Goal: Task Accomplishment & Management: Manage account settings

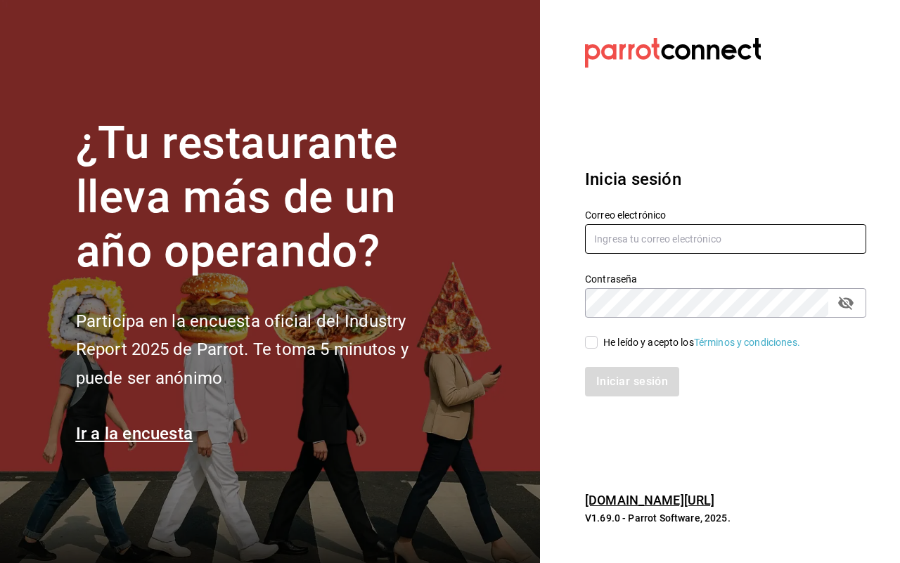
click at [691, 240] on input "text" at bounding box center [725, 239] width 281 height 30
type input "A"
type input "aneth.bfmxt@gmail.com"
click at [588, 347] on input "He leído y acepto los Términos y condiciones." at bounding box center [591, 342] width 13 height 13
checkbox input "true"
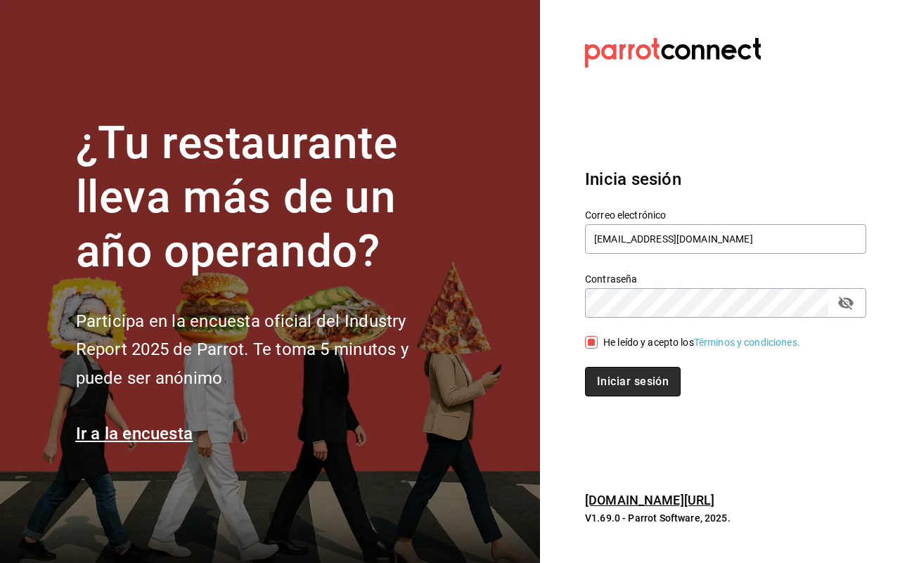
click at [612, 371] on button "Iniciar sesión" at bounding box center [633, 382] width 96 height 30
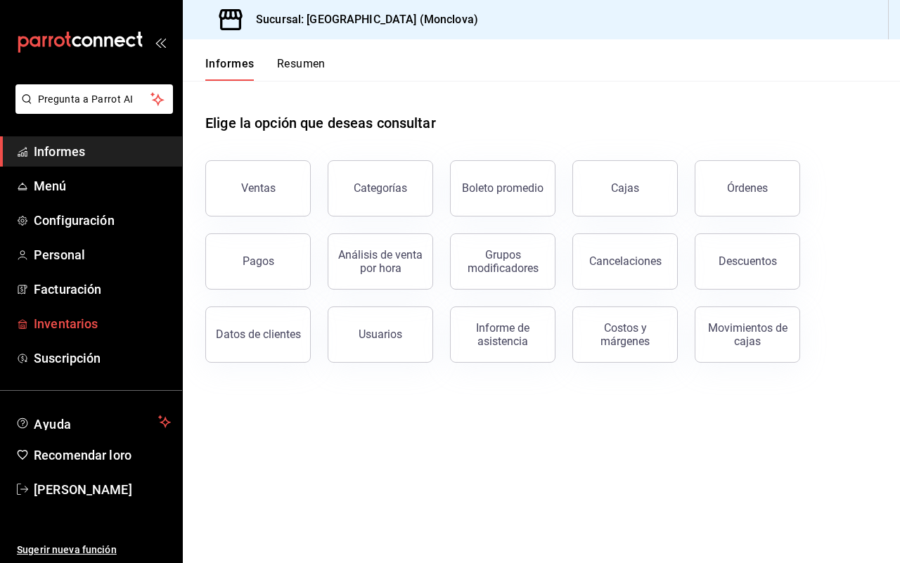
click at [90, 316] on font "Inventarios" at bounding box center [66, 323] width 64 height 15
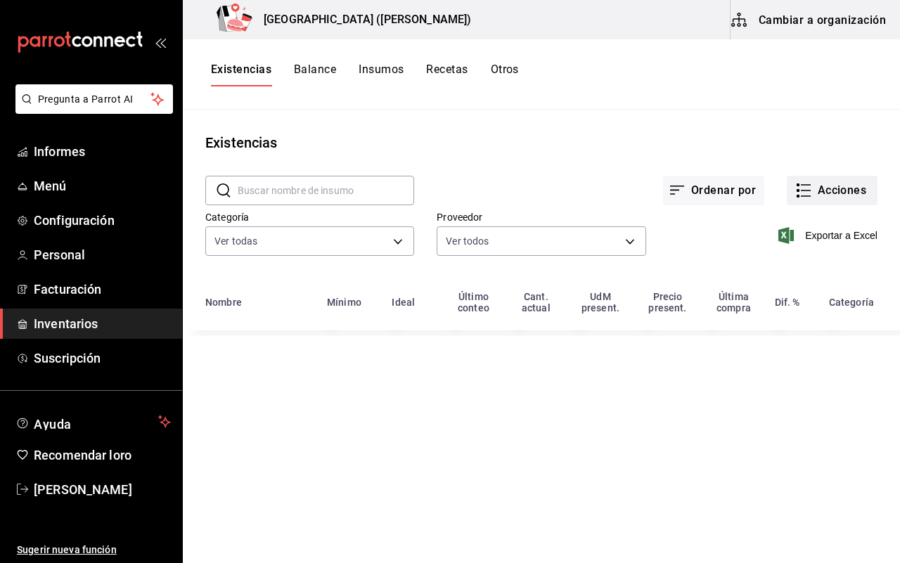
click at [809, 186] on icon "button" at bounding box center [803, 190] width 17 height 17
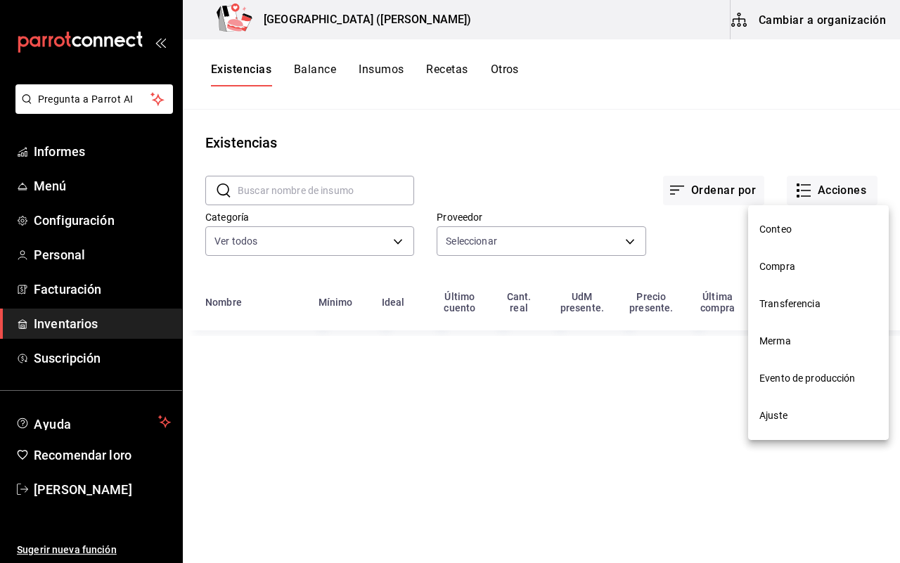
click at [825, 418] on span "Ajuste" at bounding box center [818, 416] width 118 height 15
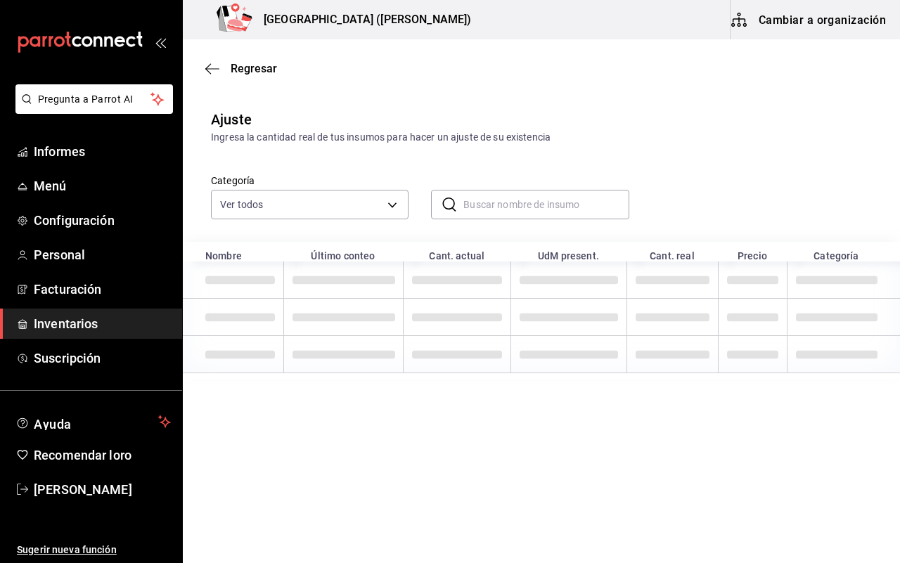
click at [501, 210] on input "text" at bounding box center [545, 205] width 165 height 28
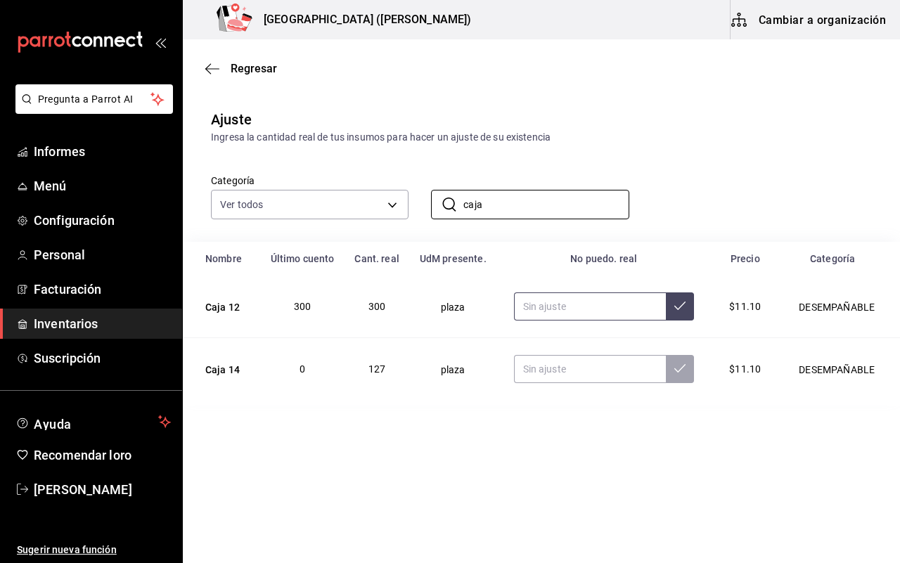
type input "caja"
click at [522, 313] on input "text" at bounding box center [590, 307] width 153 height 28
type input "311.00"
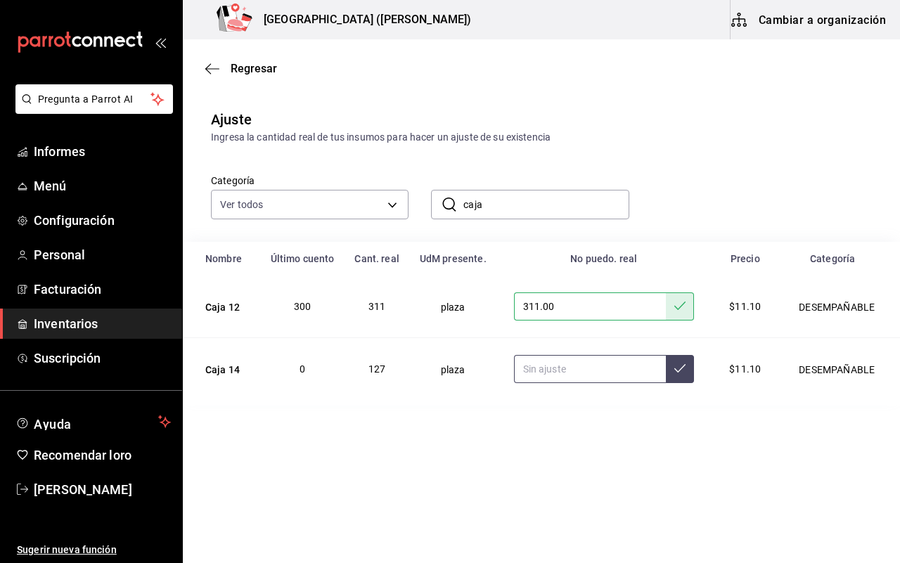
click at [553, 374] on input "text" at bounding box center [590, 369] width 153 height 28
type input "140.00"
click at [568, 88] on main "Regresar Ajuste Ingresa la cantidad real de tus insumos para hacer un ajuste de…" at bounding box center [541, 222] width 717 height 366
click at [609, 98] on div "Ajuste Ingresa la cantidad real de tus insumos para hacer un ajuste de su exist…" at bounding box center [541, 252] width 717 height 308
click at [115, 325] on span "Inventarios" at bounding box center [102, 323] width 137 height 19
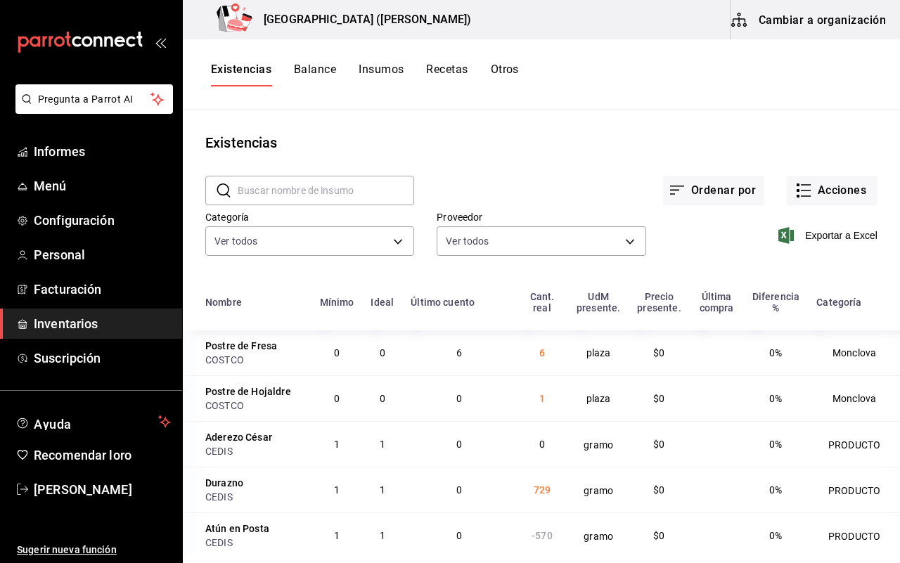
click at [265, 177] on input "text" at bounding box center [326, 191] width 177 height 28
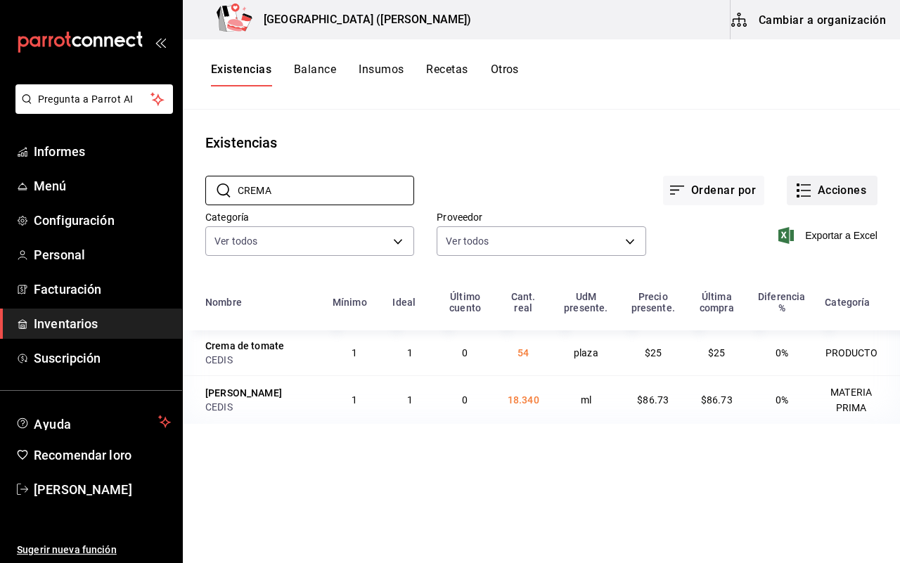
type input "CREMA"
click at [809, 184] on icon "button" at bounding box center [803, 190] width 17 height 17
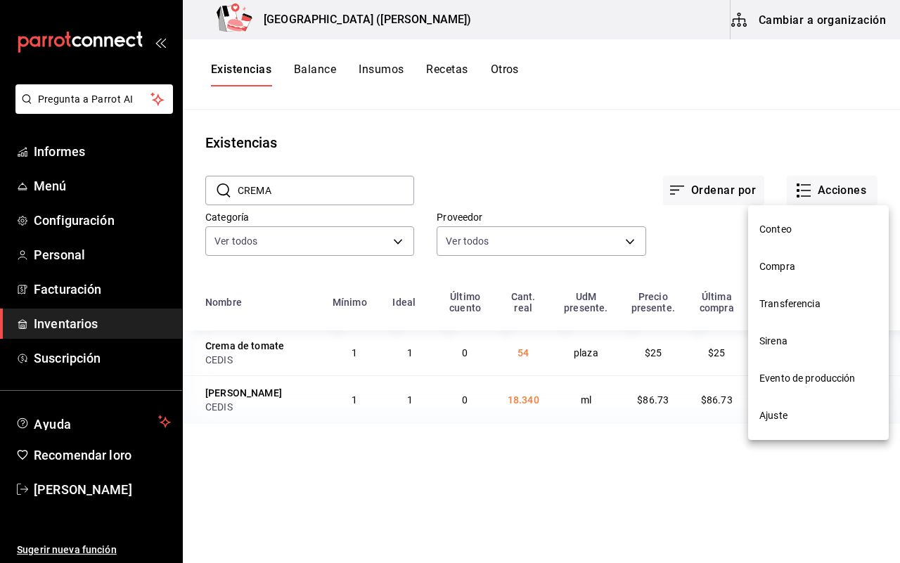
click at [796, 248] on li "Compra" at bounding box center [818, 266] width 141 height 37
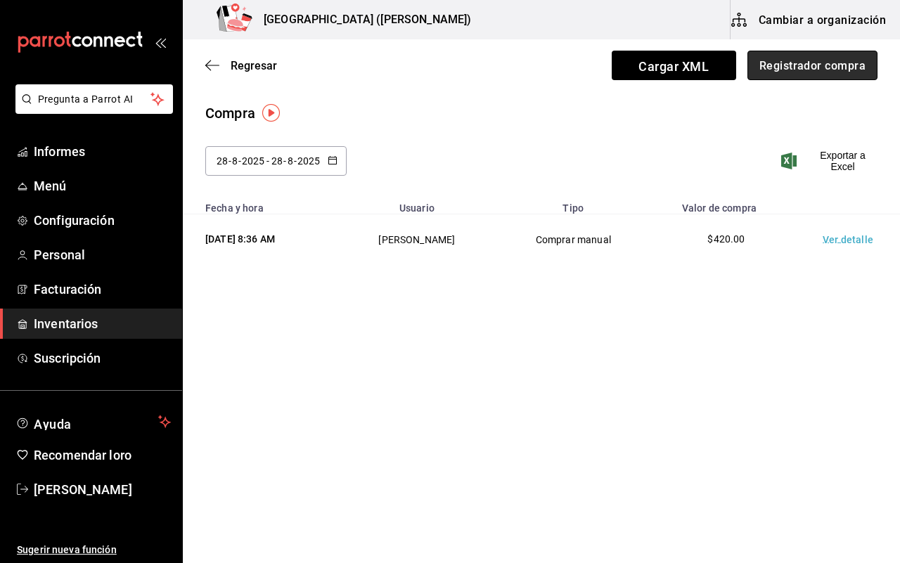
click at [840, 69] on font "Registrador compra" at bounding box center [812, 64] width 106 height 13
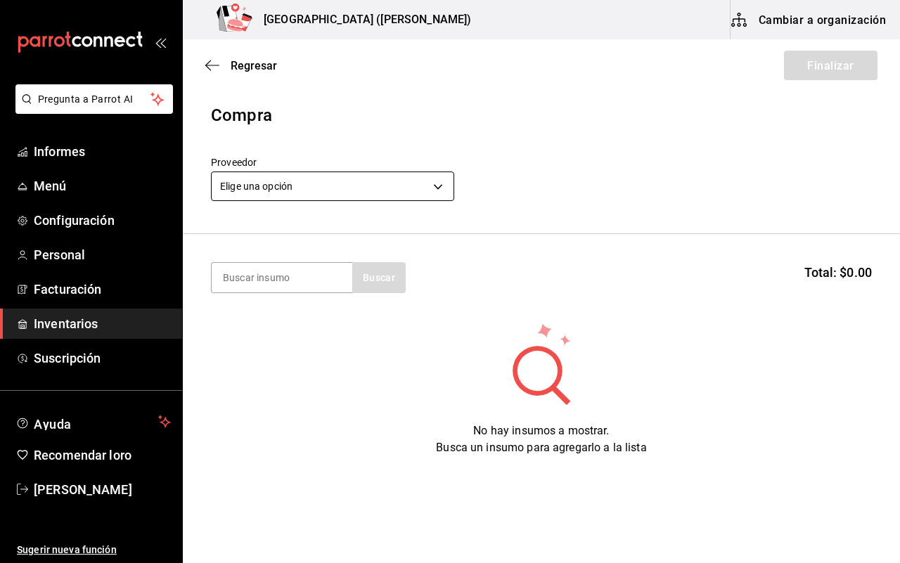
click at [440, 181] on body "Pregunta a Parrot AI Informes Menú Configuración Personal Facturación Inventari…" at bounding box center [450, 242] width 900 height 484
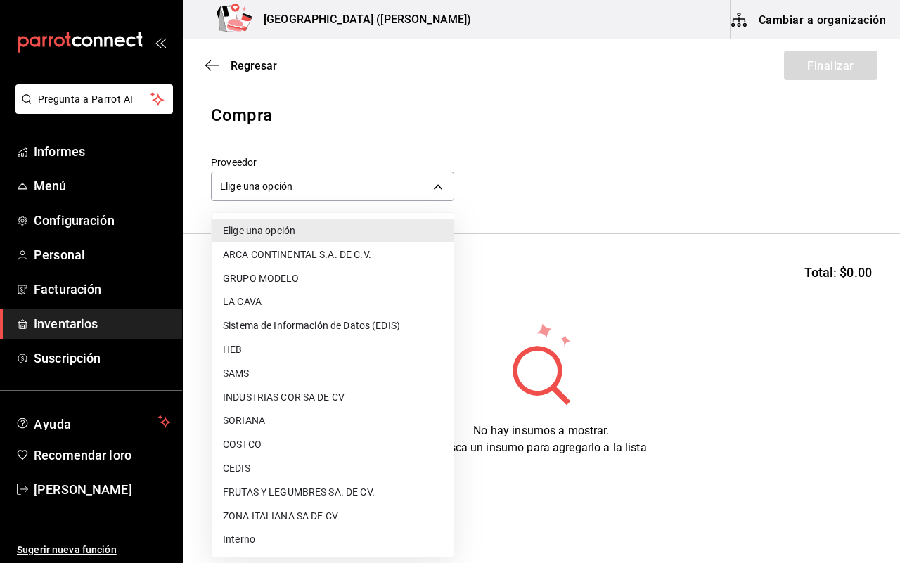
click at [311, 466] on li "CEDIS" at bounding box center [333, 468] width 242 height 24
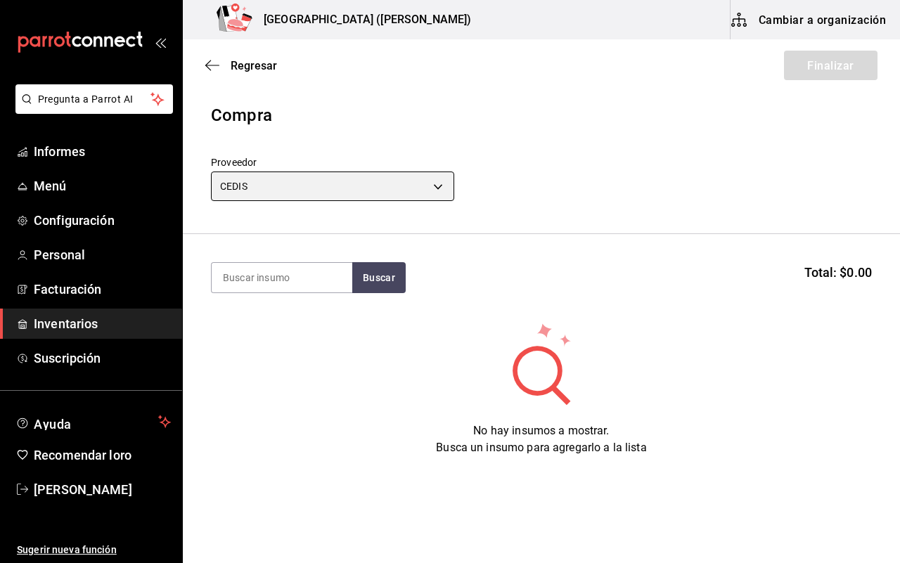
type input "8bbbf040-4be4-464d-a164-6baf154bd563"
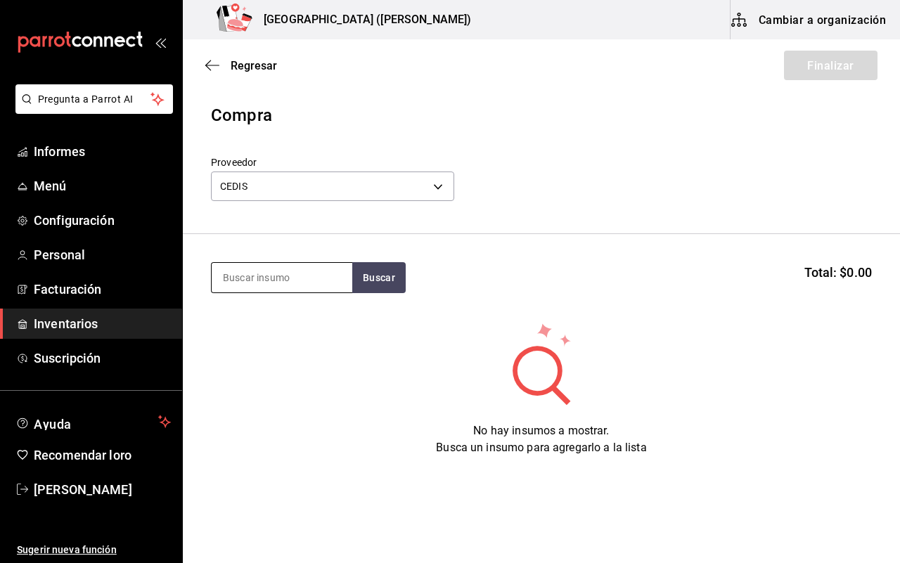
click at [314, 282] on input at bounding box center [282, 278] width 141 height 30
type input "CREMA"
click at [364, 274] on font "Buscar" at bounding box center [379, 277] width 32 height 11
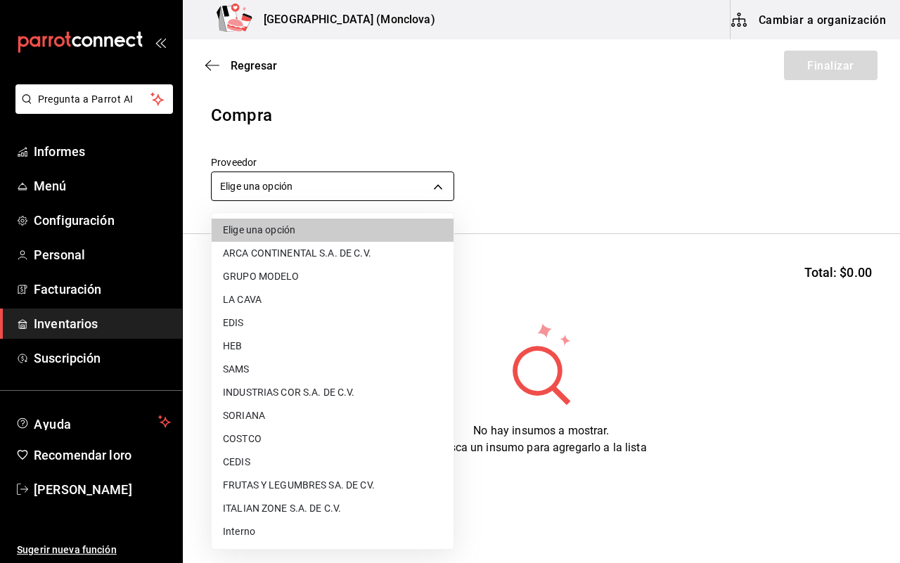
click at [433, 192] on body "Pregunta a Parrot AI Informes Menú Configuración Personal Facturación Inventari…" at bounding box center [450, 242] width 900 height 484
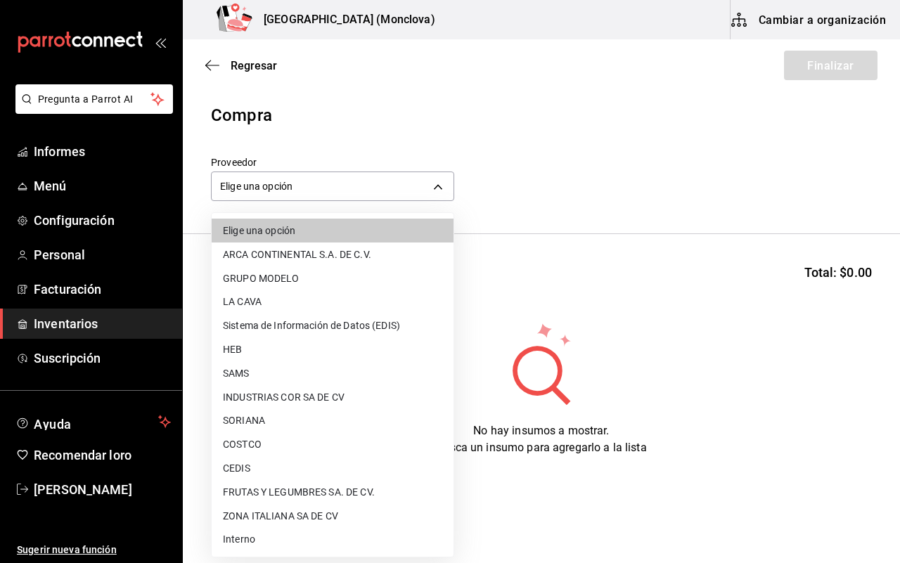
click at [269, 462] on li "CEDIS" at bounding box center [333, 468] width 242 height 24
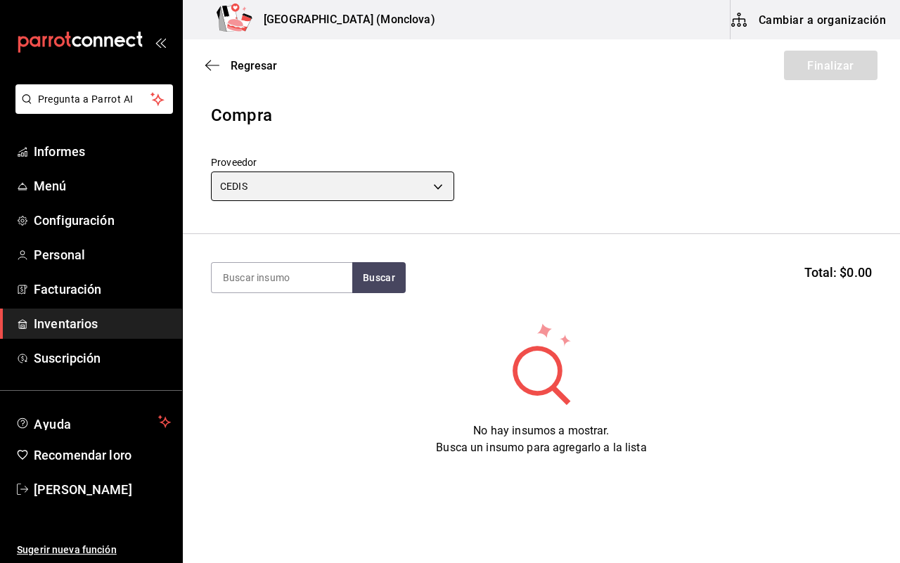
type input "8bbbf040-4be4-464d-a164-6baf154bd563"
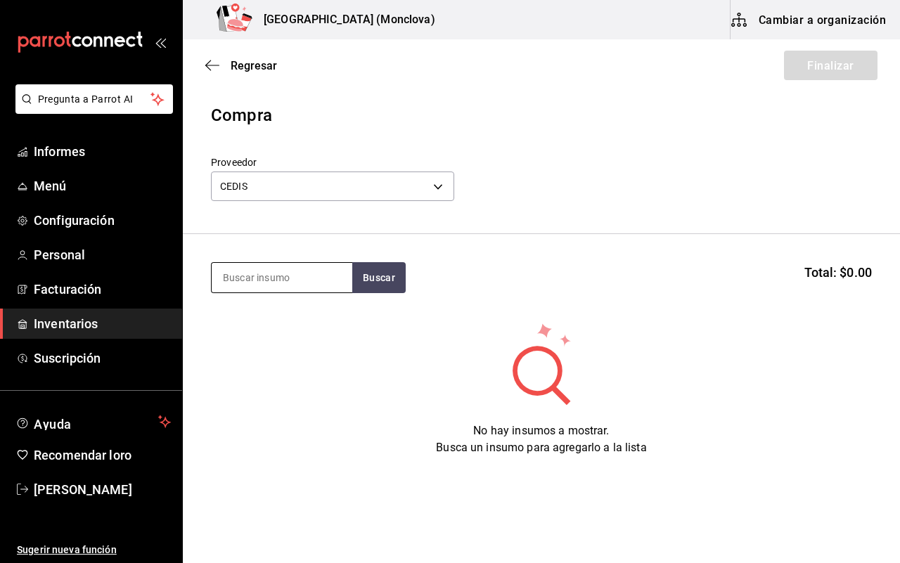
click at [280, 281] on input at bounding box center [282, 278] width 141 height 30
click at [353, 279] on div "CREMA Buscar" at bounding box center [308, 277] width 195 height 31
type input "CREMA"
click at [360, 279] on button "Buscar" at bounding box center [378, 277] width 53 height 31
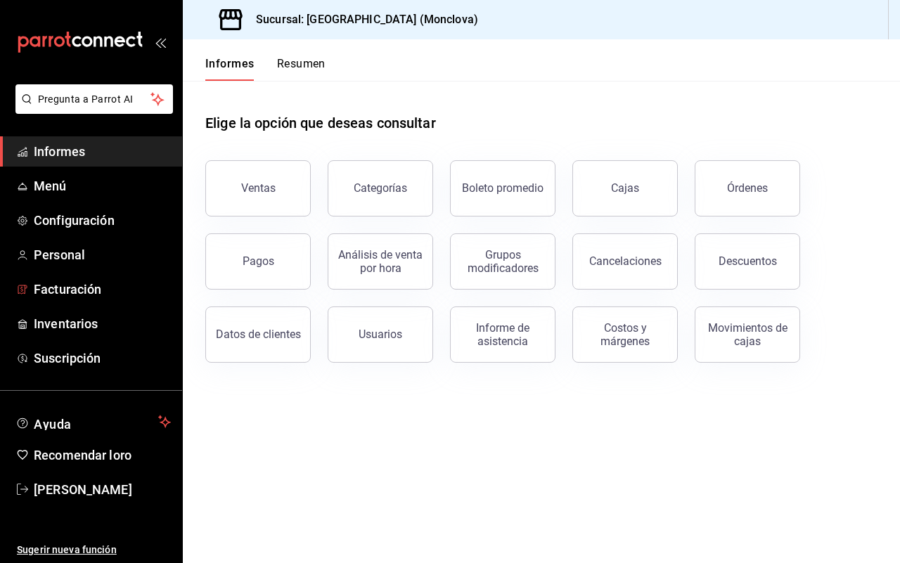
drag, startPoint x: 42, startPoint y: 308, endPoint x: 532, endPoint y: 419, distance: 501.9
click at [42, 309] on link "Inventarios" at bounding box center [91, 324] width 182 height 30
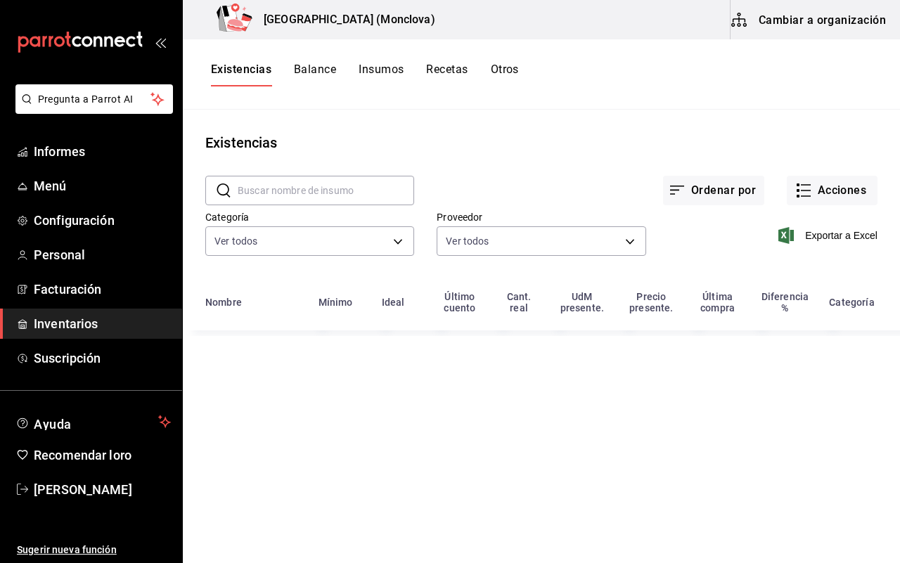
click at [293, 198] on input "text" at bounding box center [326, 191] width 177 height 28
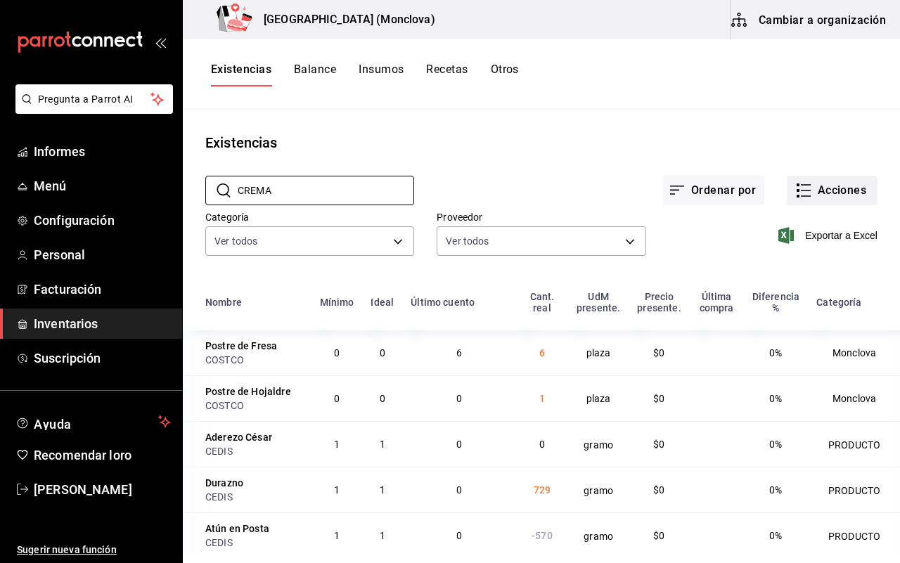
type input "CREMA"
click at [802, 203] on button "Acciones" at bounding box center [832, 191] width 91 height 30
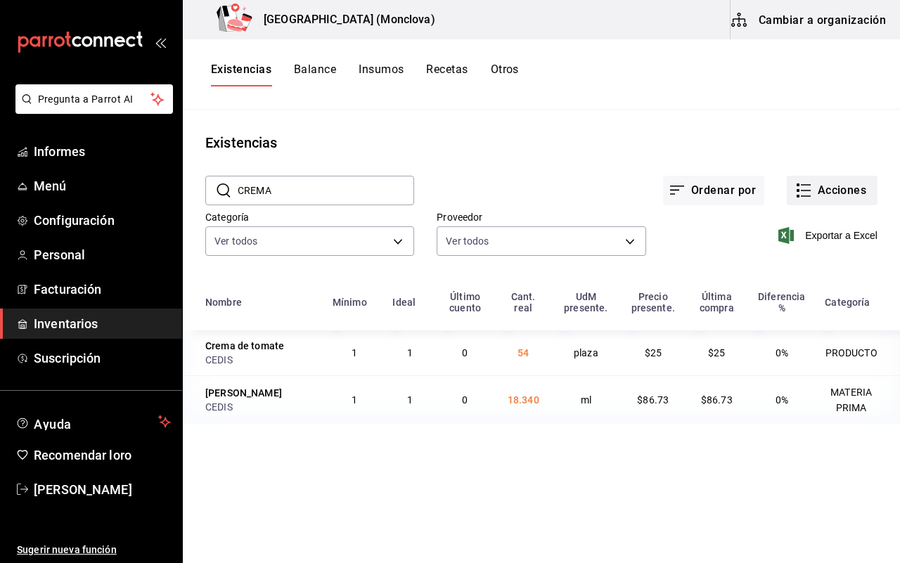
click at [805, 185] on icon "button" at bounding box center [806, 185] width 10 height 0
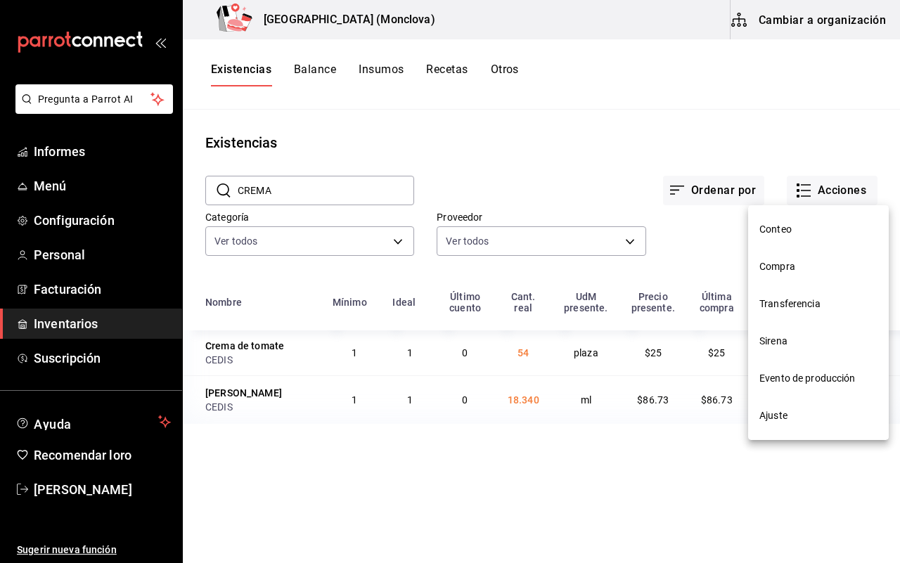
click at [779, 267] on font "Compra" at bounding box center [777, 266] width 36 height 11
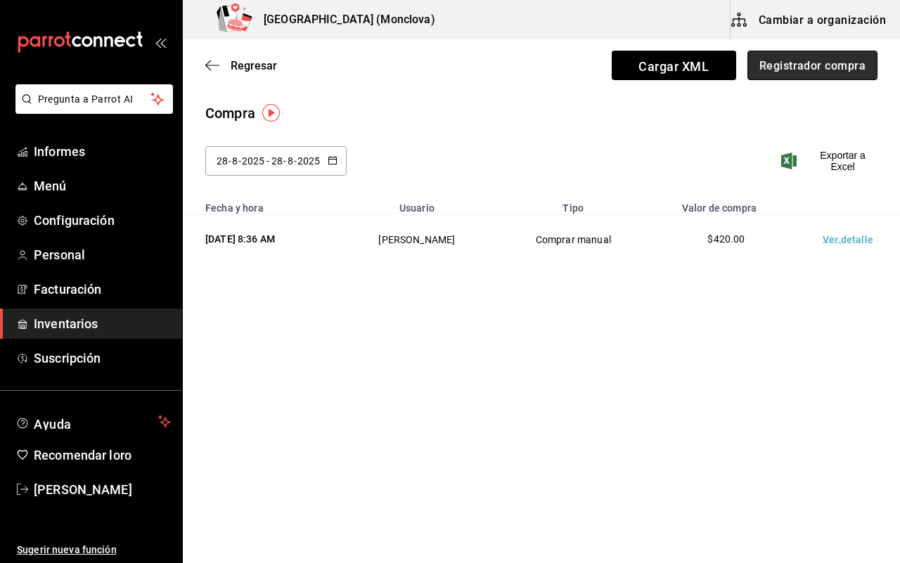
click at [790, 60] on font "Registrador compra" at bounding box center [812, 64] width 106 height 13
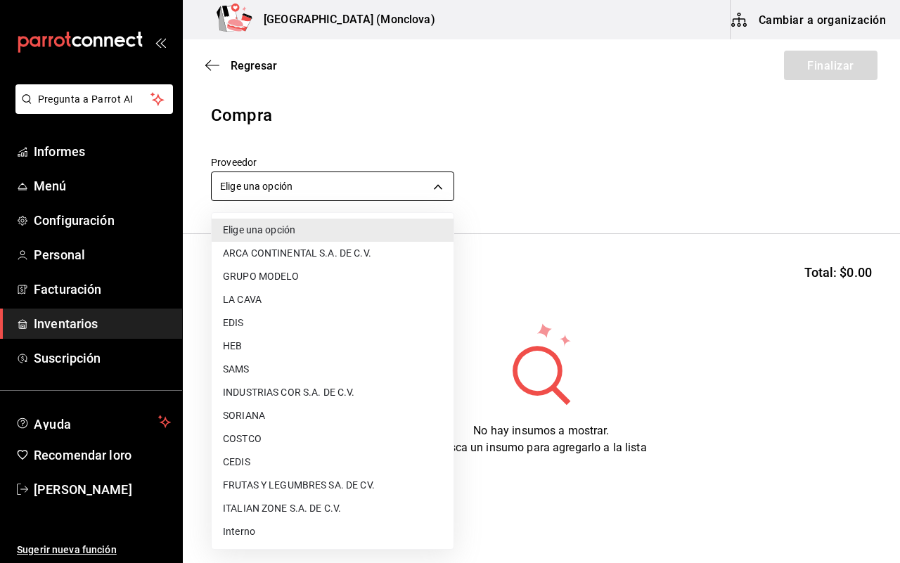
click at [445, 181] on body "Pregunta a Parrot AI Informes Menú Configuración Personal Facturación Inventari…" at bounding box center [450, 242] width 900 height 484
click at [308, 447] on li "COSTCO" at bounding box center [333, 439] width 242 height 23
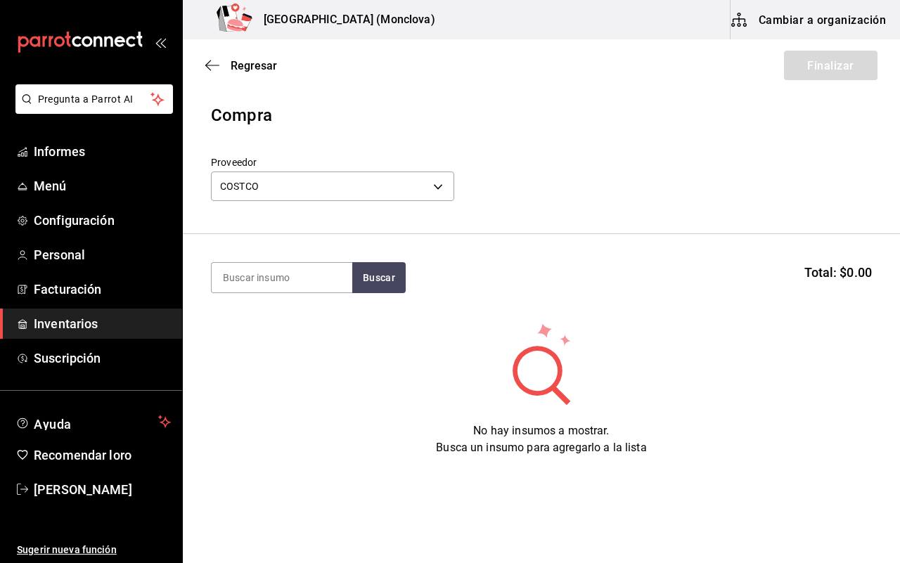
click at [454, 191] on div "Proveedor COSTCO 297da1de-2487-48f5-9e1b-f813c29ab2ab" at bounding box center [541, 180] width 661 height 49
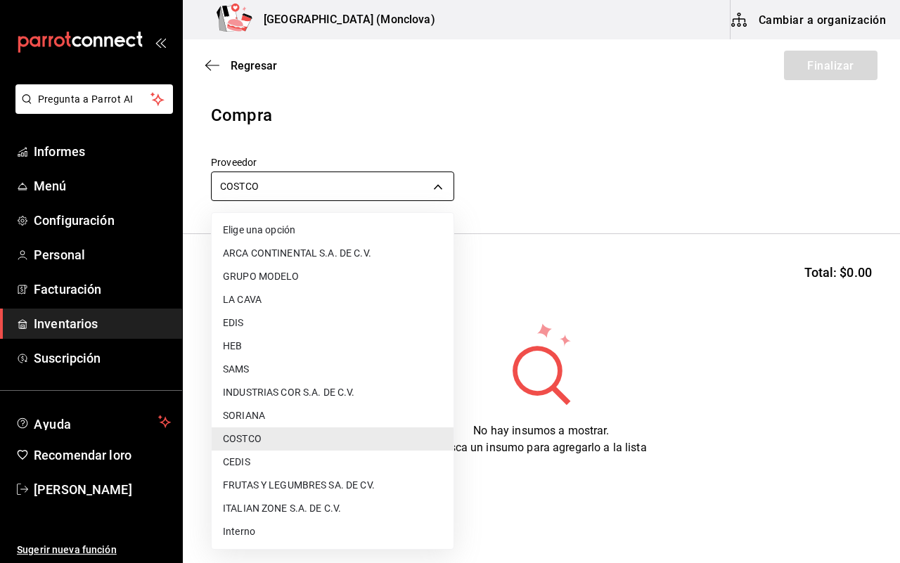
click at [441, 191] on body "Pregunta a Parrot AI Informes Menú Configuración Personal Facturación Inventari…" at bounding box center [450, 242] width 900 height 484
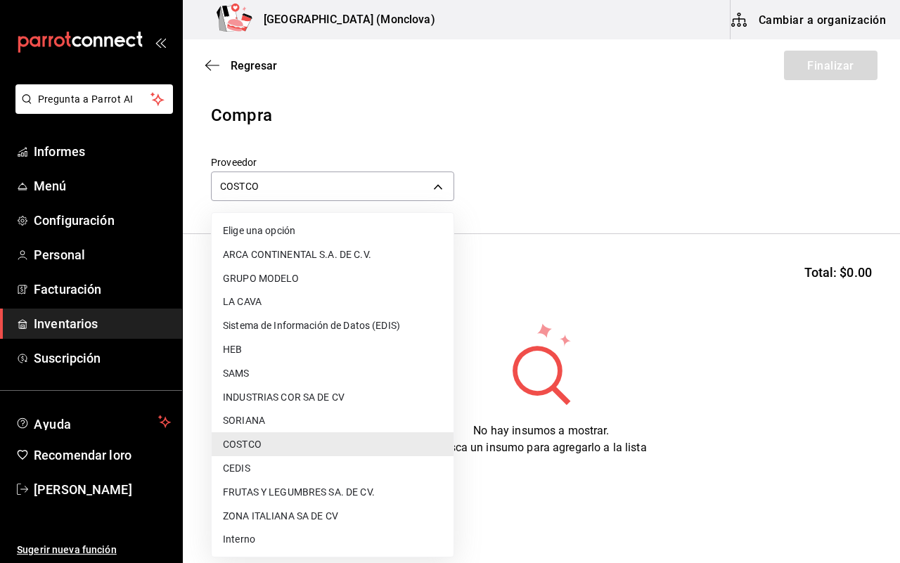
click at [230, 469] on font "CEDIS" at bounding box center [236, 468] width 27 height 11
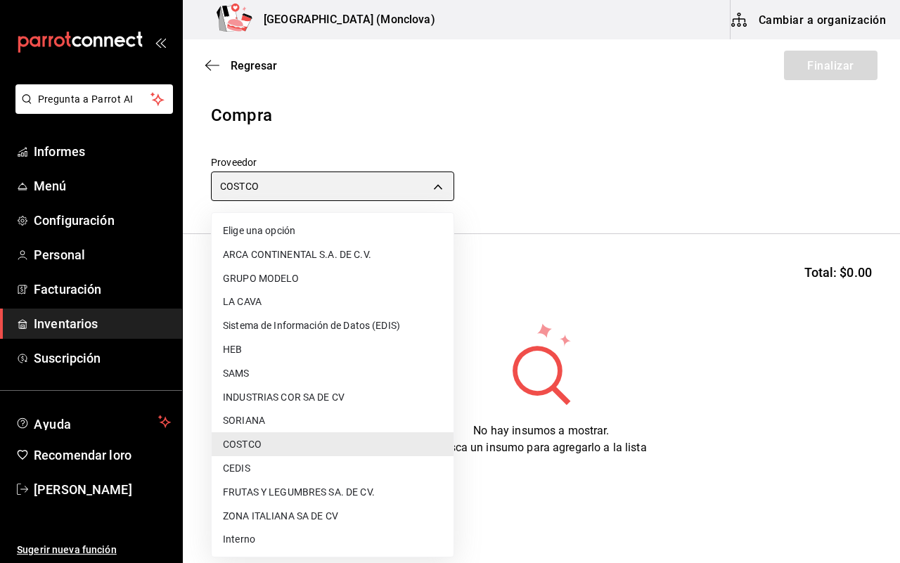
type input "8bbbf040-4be4-464d-a164-6baf154bd563"
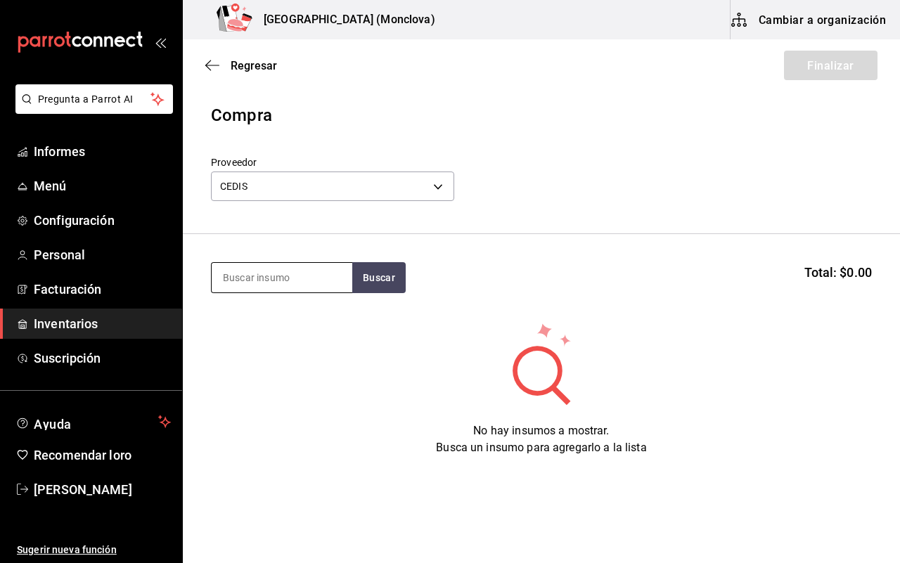
click at [278, 288] on input at bounding box center [282, 278] width 141 height 30
type input "CREMA"
click at [373, 275] on font "Buscar" at bounding box center [379, 277] width 32 height 11
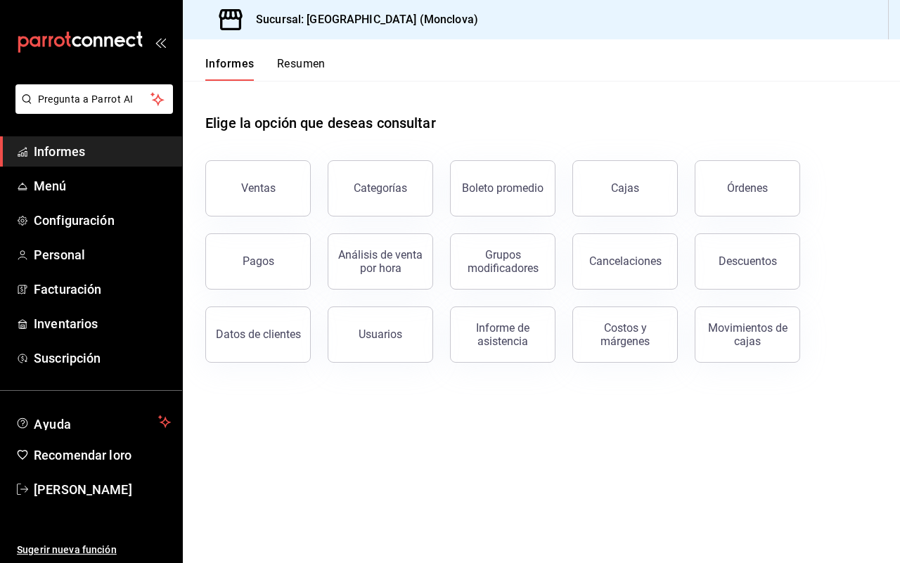
click at [258, 423] on main "Elige la opción que deseas consultar Ventas Categorías Boleto promedio Cajas Ór…" at bounding box center [541, 322] width 717 height 482
click at [79, 334] on link "Inventarios" at bounding box center [91, 324] width 182 height 30
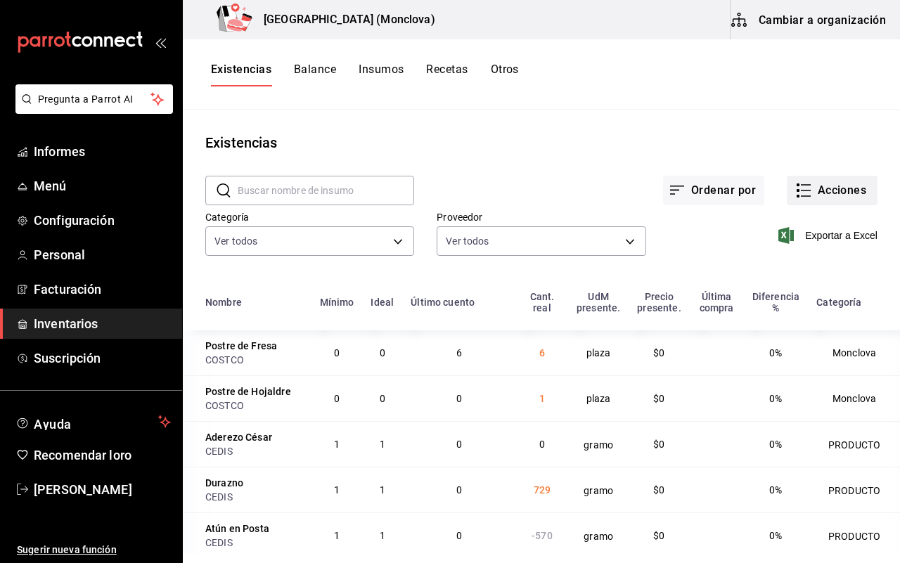
click at [802, 195] on button "Acciones" at bounding box center [832, 191] width 91 height 30
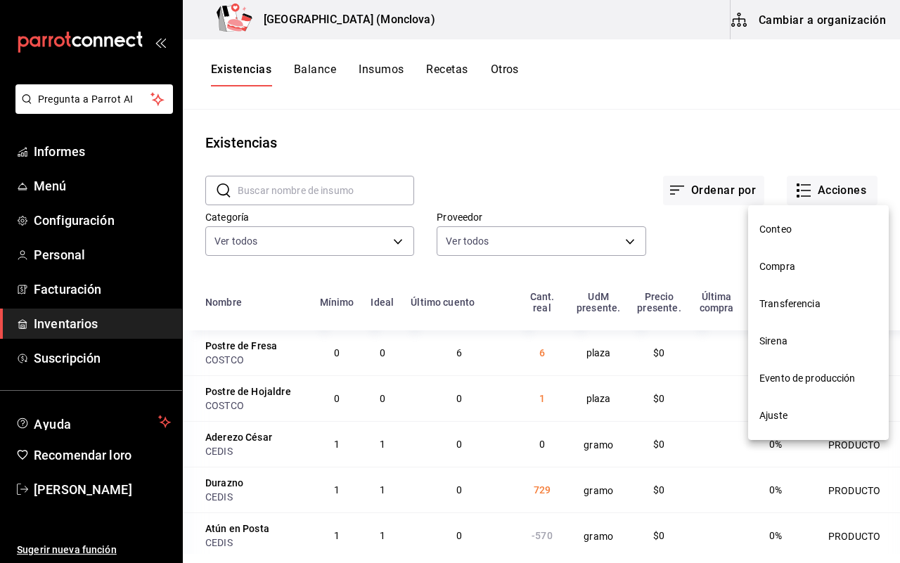
click at [802, 254] on li "Compra" at bounding box center [818, 266] width 141 height 37
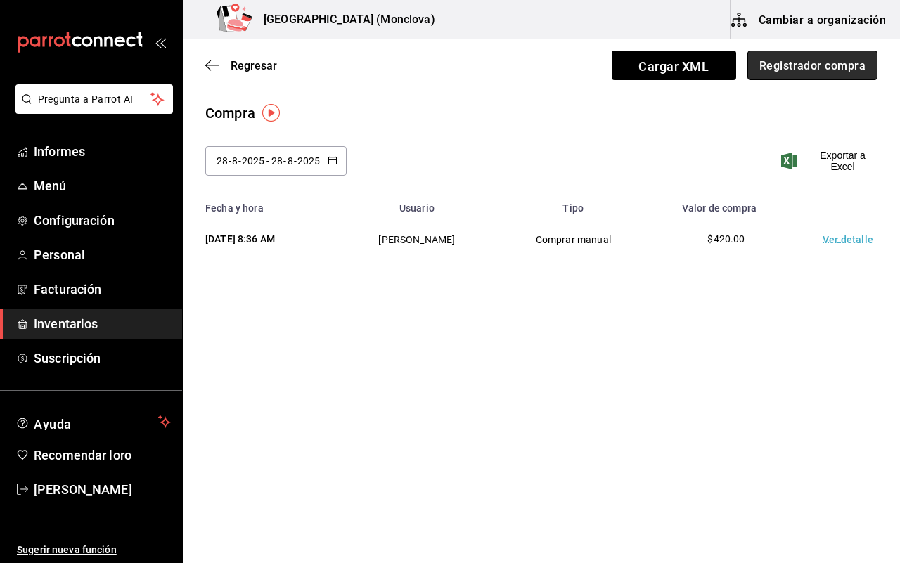
click at [810, 68] on font "Registrador compra" at bounding box center [812, 64] width 106 height 13
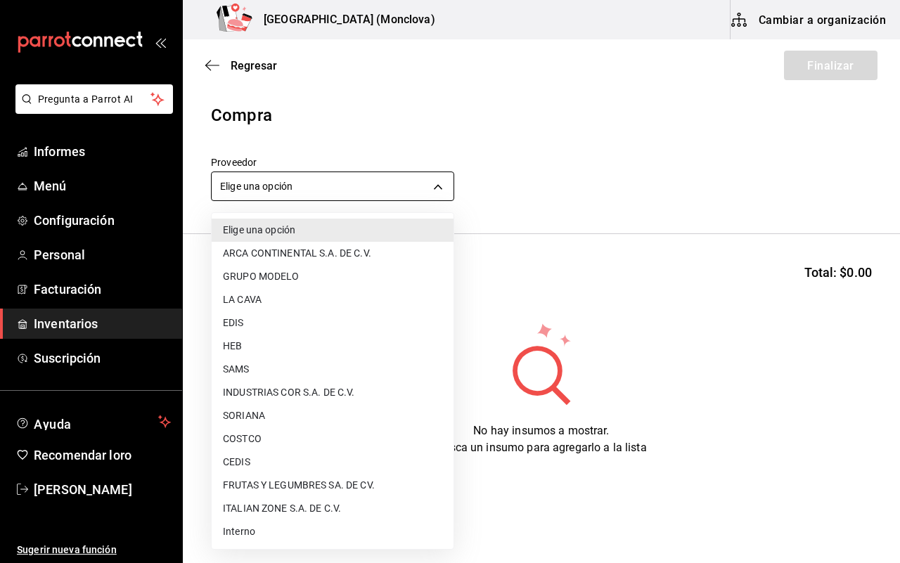
click at [429, 188] on body "Pregunta a Parrot AI Informes Menú Configuración Personal Facturación Inventari…" at bounding box center [450, 242] width 900 height 484
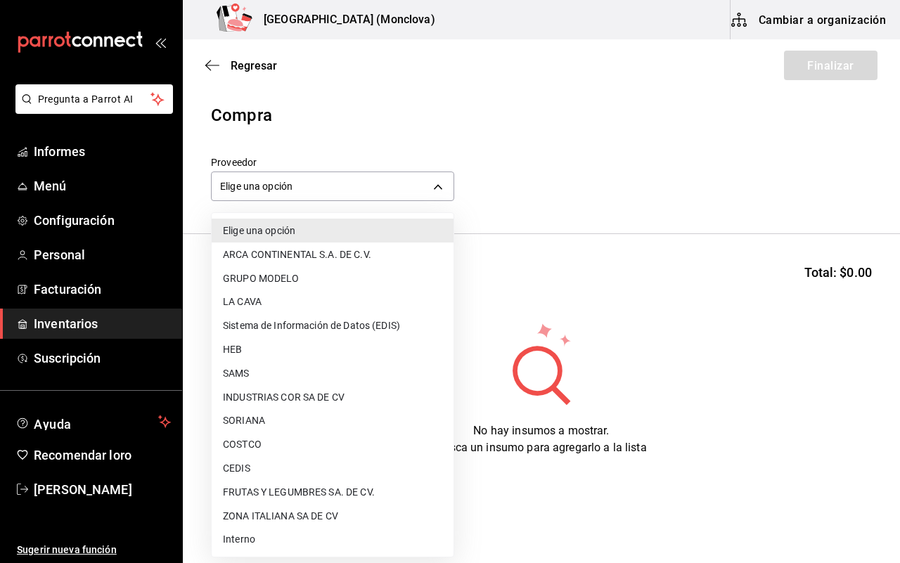
click at [261, 464] on li "CEDIS" at bounding box center [333, 468] width 242 height 24
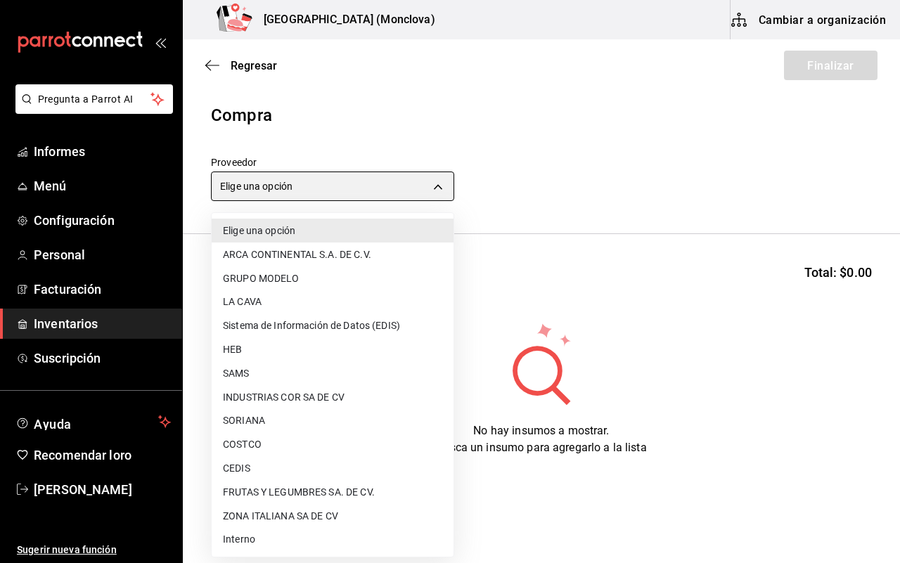
type input "8bbbf040-4be4-464d-a164-6baf154bd563"
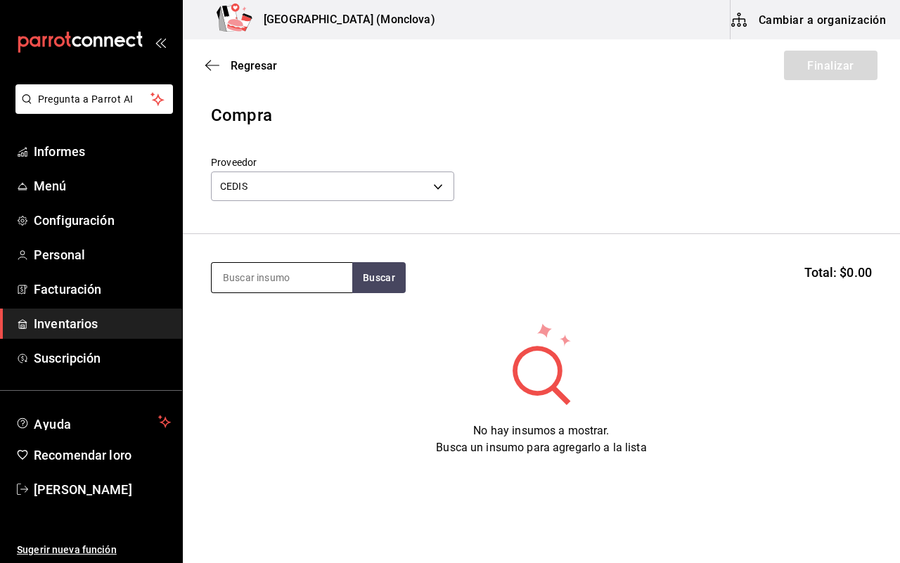
click at [269, 279] on input at bounding box center [282, 278] width 141 height 30
type input "CREMA"
click at [376, 266] on button "Buscar" at bounding box center [378, 277] width 53 height 31
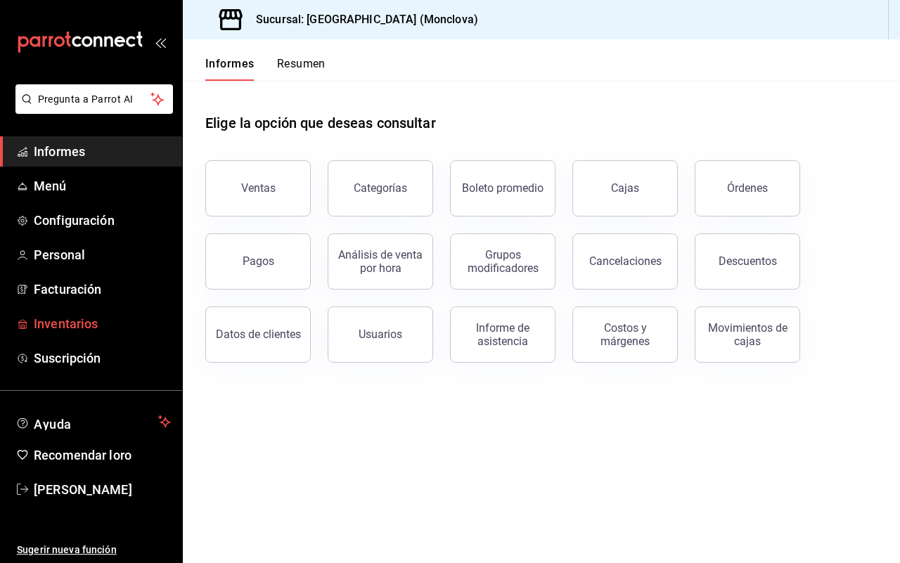
click at [53, 319] on font "Inventarios" at bounding box center [66, 323] width 64 height 15
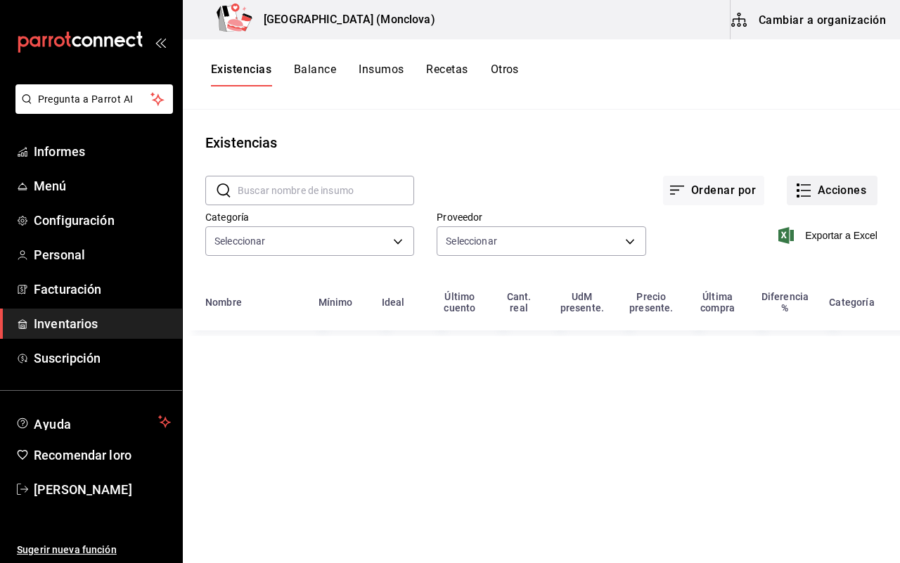
type input "0862b564-0f4e-4838-96f7-a0cfb550234f,9e74ae74-5793-4c6d-bb76-c101d78a7afa,b0e36…"
type input "20dab52d-5566-43c6-9ccf-f51c7596d89a,da2fa7ef-c352-4884-b156-86e4ee9c2e46,84324…"
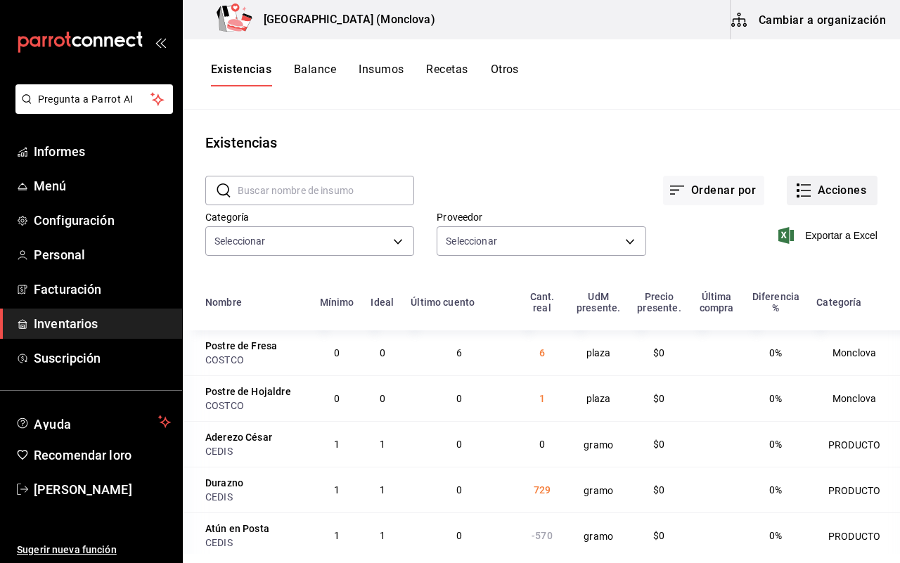
click at [818, 197] on font "Acciones" at bounding box center [842, 190] width 49 height 13
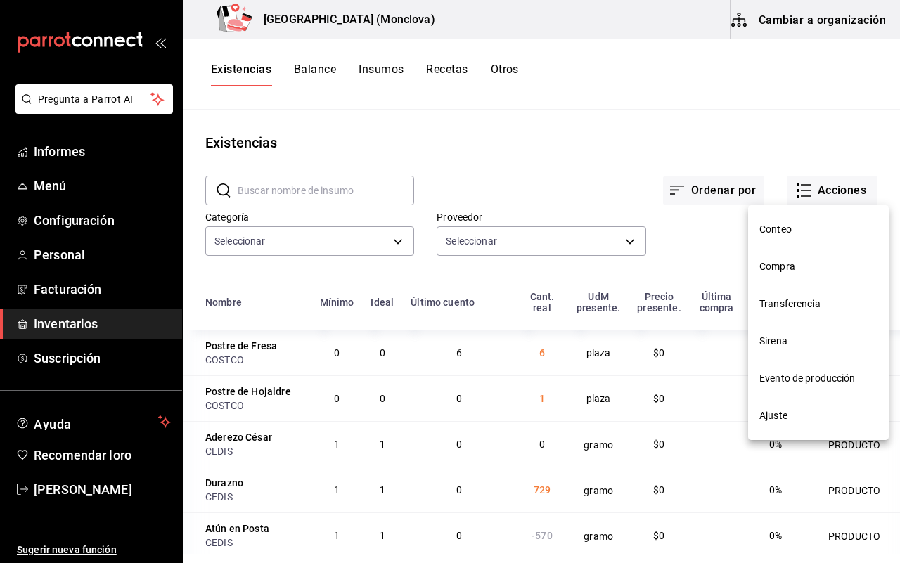
click at [804, 268] on span "Compra" at bounding box center [818, 266] width 118 height 15
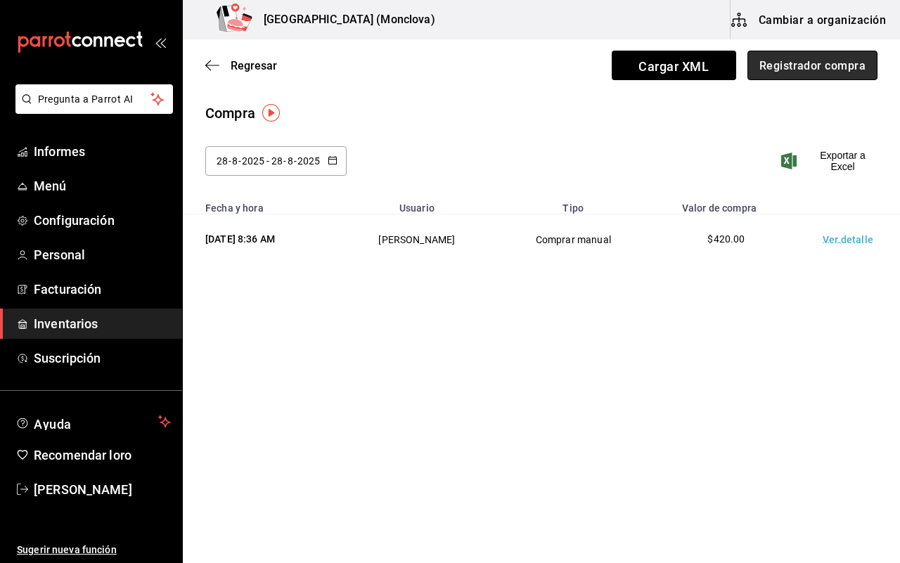
click at [814, 62] on font "Registrador compra" at bounding box center [812, 64] width 106 height 13
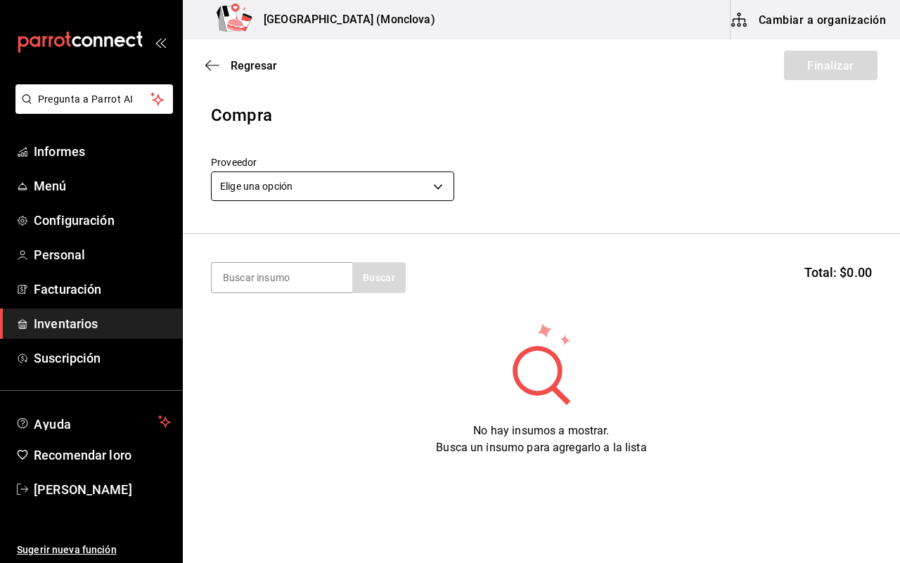
click at [437, 186] on body "Pregunta a Parrot AI Informes Menú Configuración Personal Facturación Inventari…" at bounding box center [450, 242] width 900 height 484
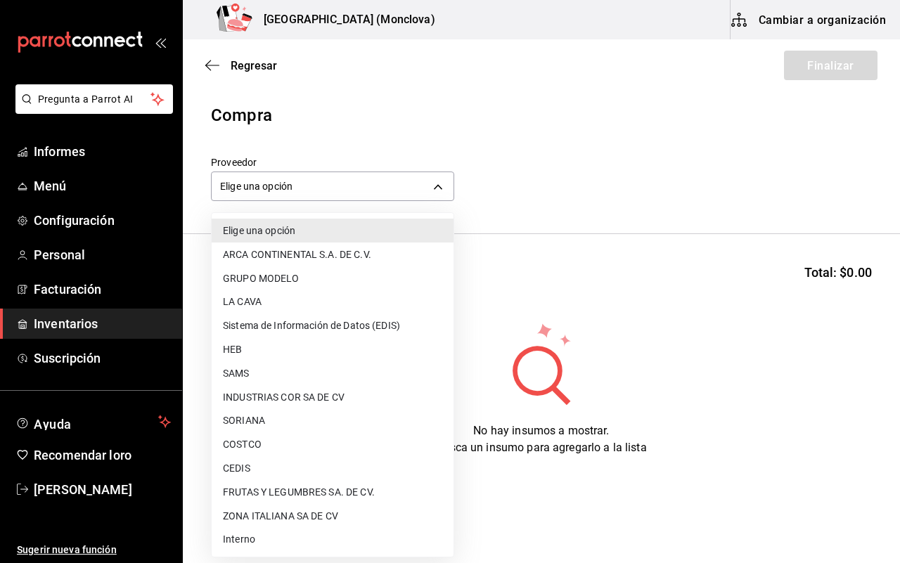
click at [296, 459] on li "CEDIS" at bounding box center [333, 468] width 242 height 24
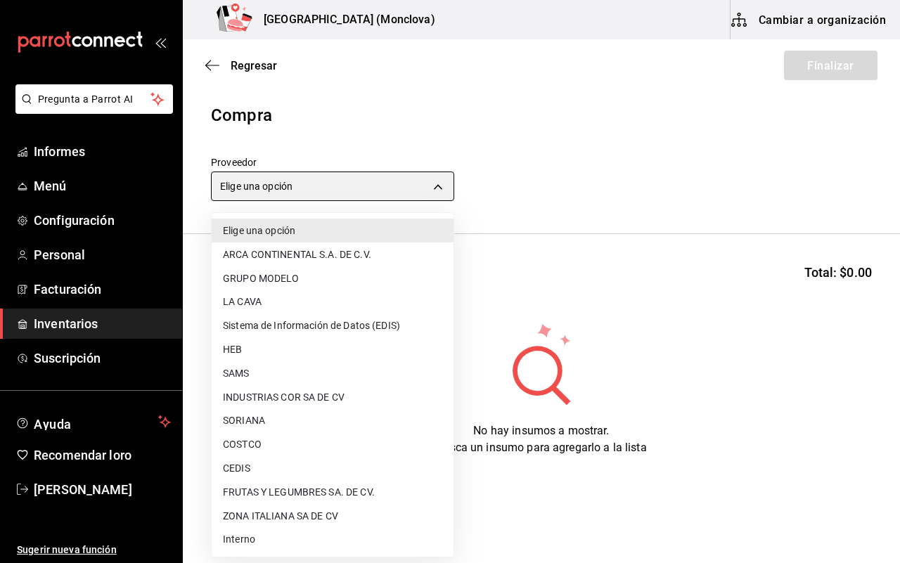
type input "8bbbf040-4be4-464d-a164-6baf154bd563"
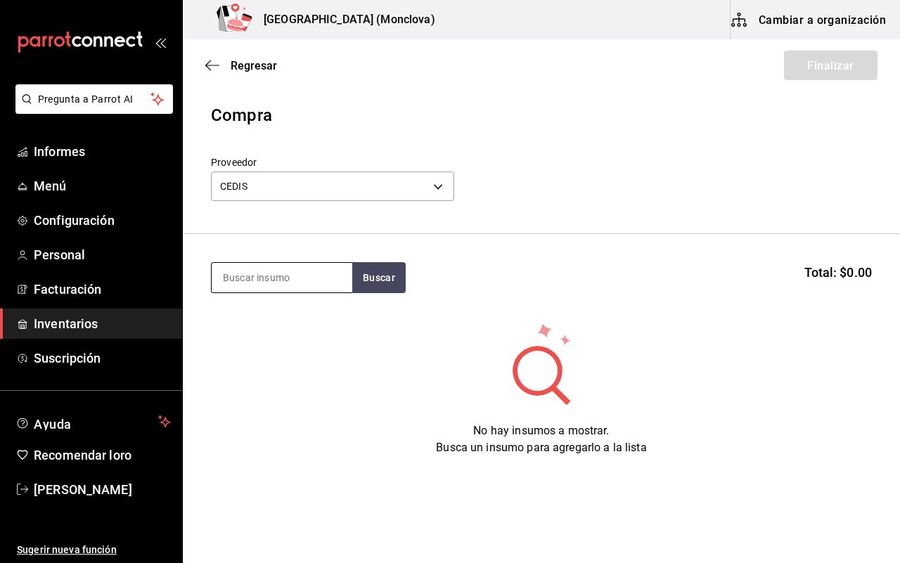
click at [266, 280] on input at bounding box center [282, 278] width 141 height 30
type input "CREMA"
click at [378, 276] on font "Buscar" at bounding box center [379, 277] width 32 height 11
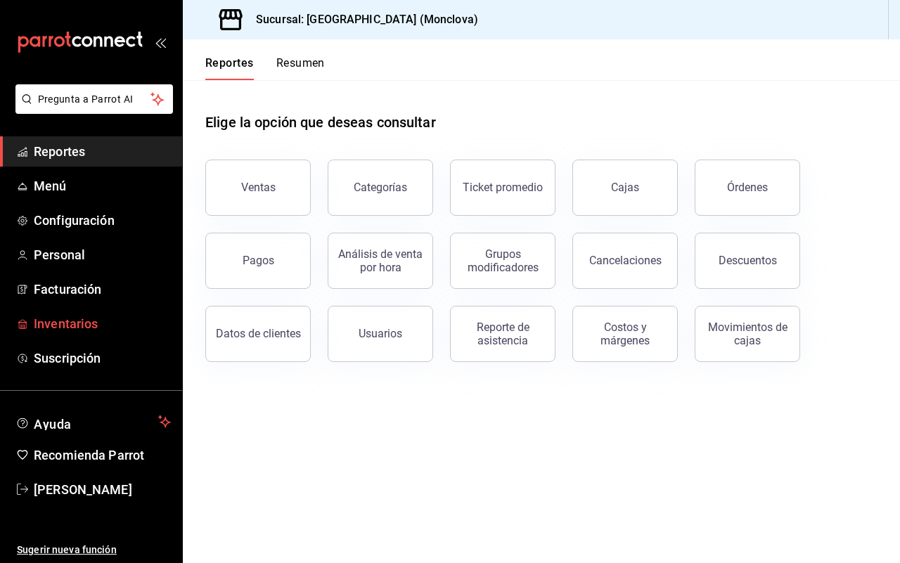
click at [53, 319] on span "Inventarios" at bounding box center [102, 323] width 137 height 19
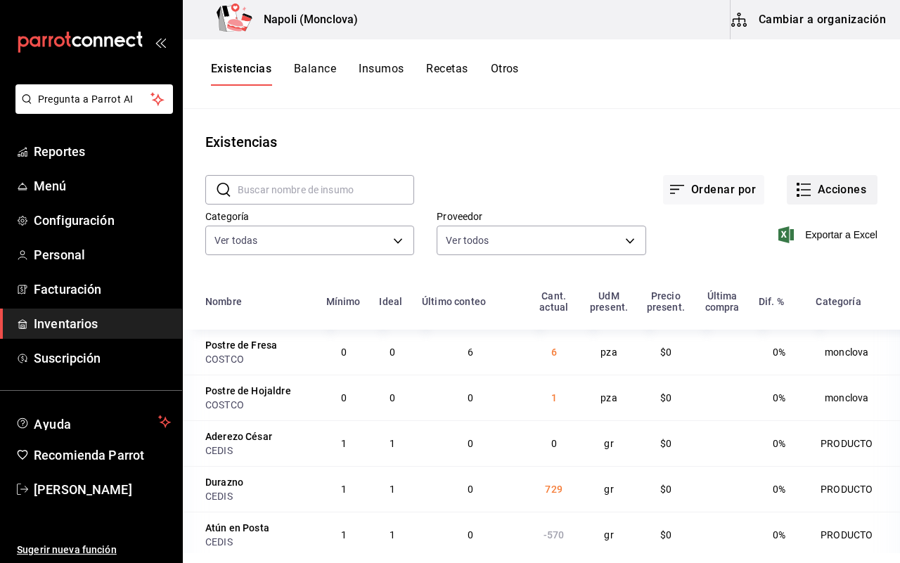
click at [796, 198] on button "Acciones" at bounding box center [832, 190] width 91 height 30
click at [861, 190] on div at bounding box center [450, 281] width 900 height 563
click at [845, 187] on div at bounding box center [450, 281] width 900 height 563
click at [845, 187] on button "Acciones" at bounding box center [832, 190] width 91 height 30
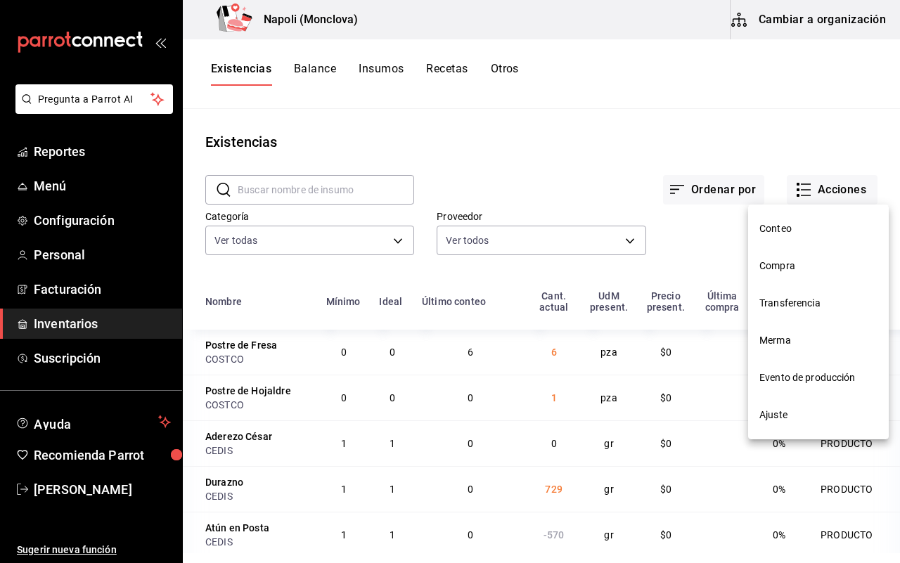
click at [798, 417] on span "Ajuste" at bounding box center [818, 415] width 118 height 15
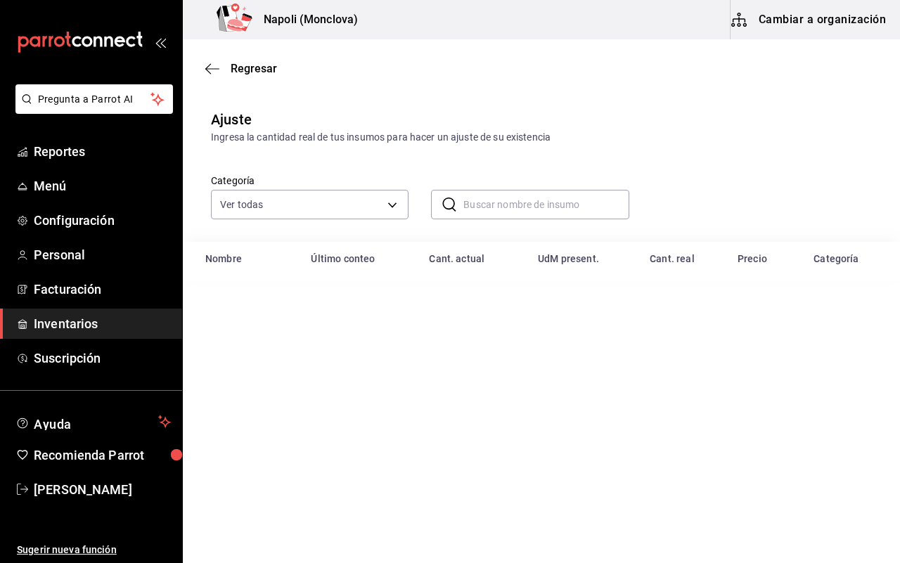
click at [483, 210] on input "text" at bounding box center [545, 205] width 165 height 28
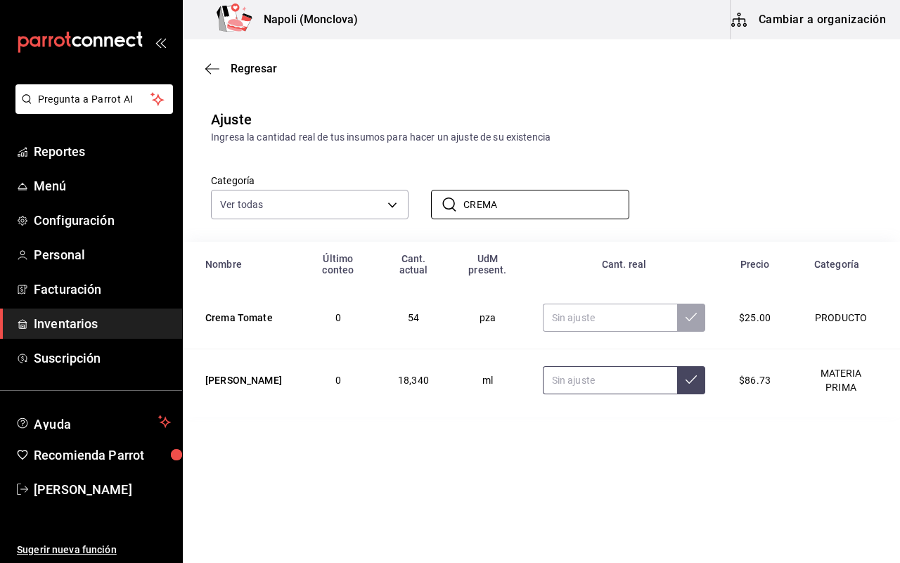
type input "CREMA"
click at [585, 366] on input "text" at bounding box center [610, 380] width 134 height 28
click at [584, 366] on input "text" at bounding box center [610, 380] width 134 height 28
type input "67340.00"
click at [252, 65] on span "Regresar" at bounding box center [254, 68] width 46 height 13
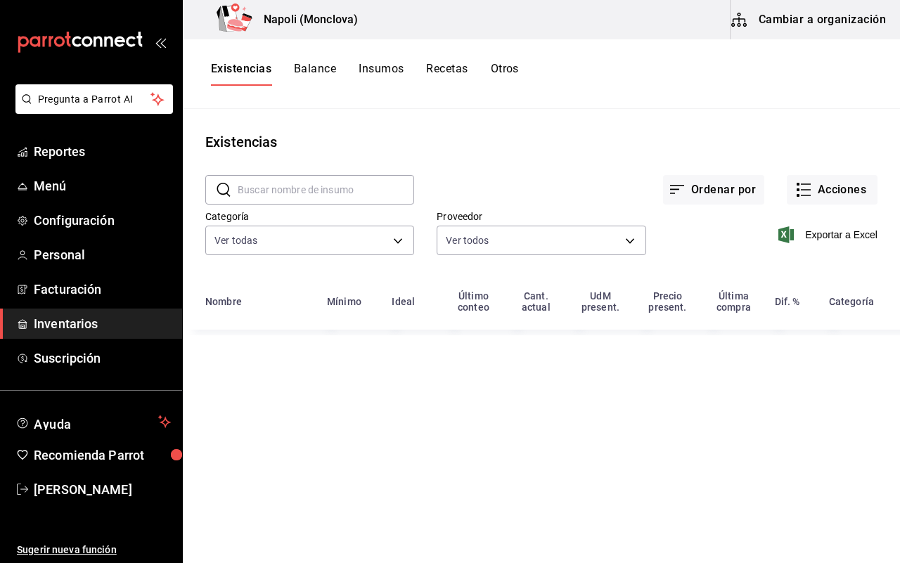
click at [279, 194] on input "text" at bounding box center [326, 190] width 177 height 28
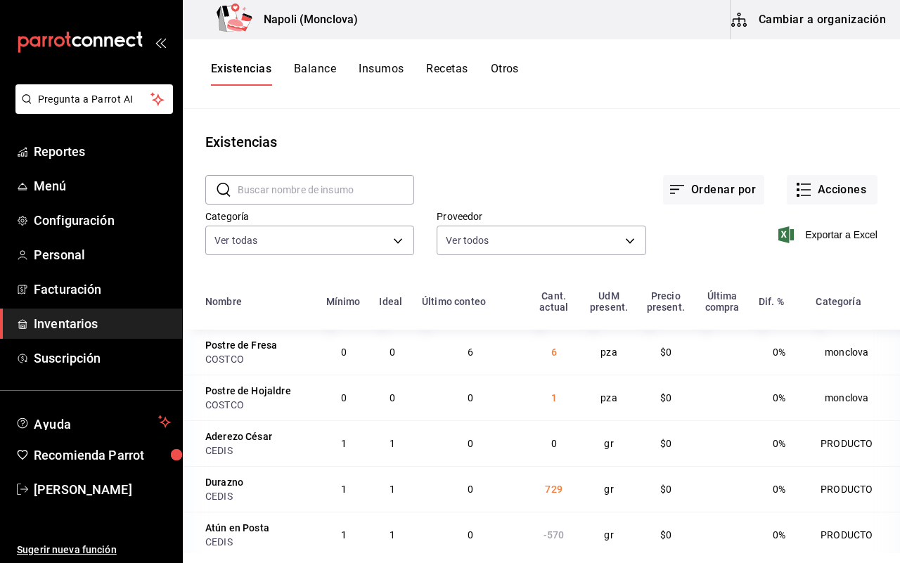
click at [265, 181] on input "text" at bounding box center [326, 190] width 177 height 28
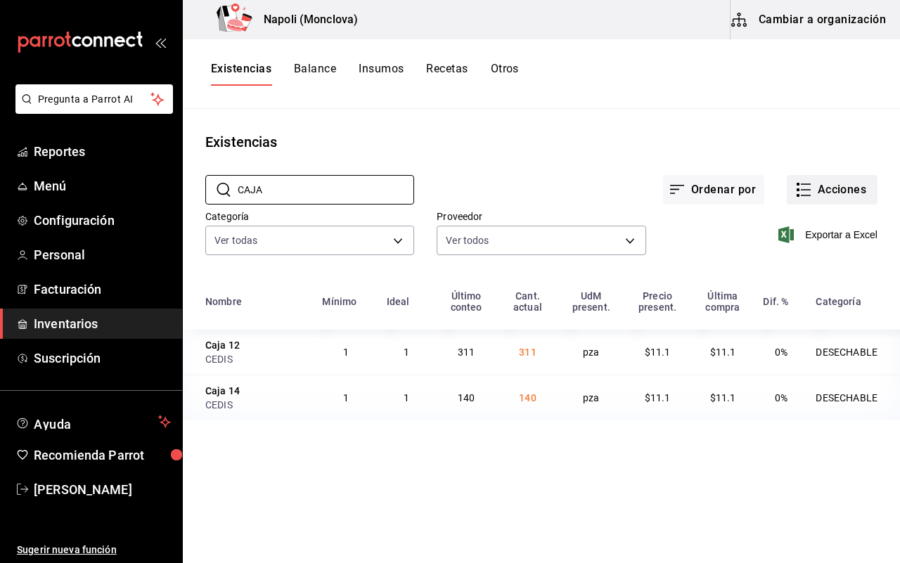
type input "CAJA"
click at [828, 180] on button "Acciones" at bounding box center [832, 190] width 91 height 30
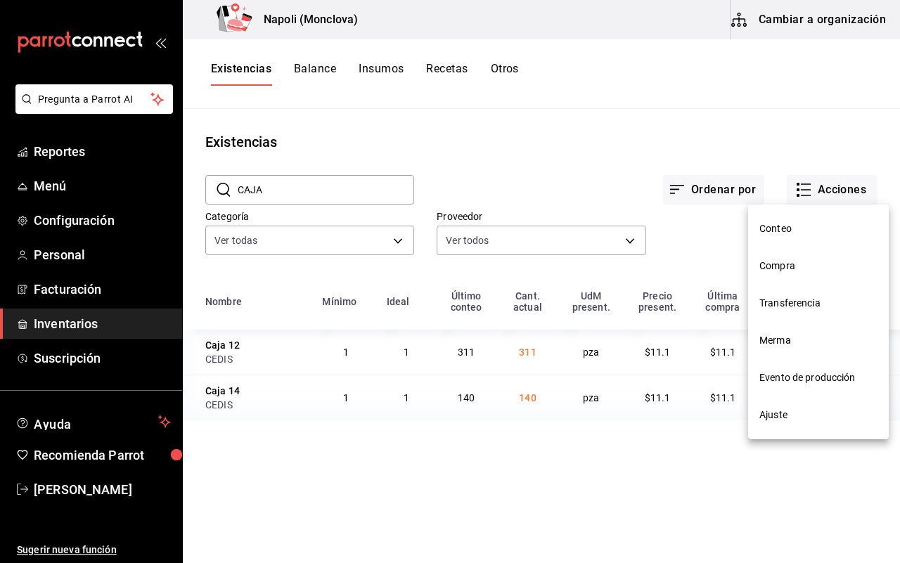
click at [811, 404] on li "Ajuste" at bounding box center [818, 415] width 141 height 37
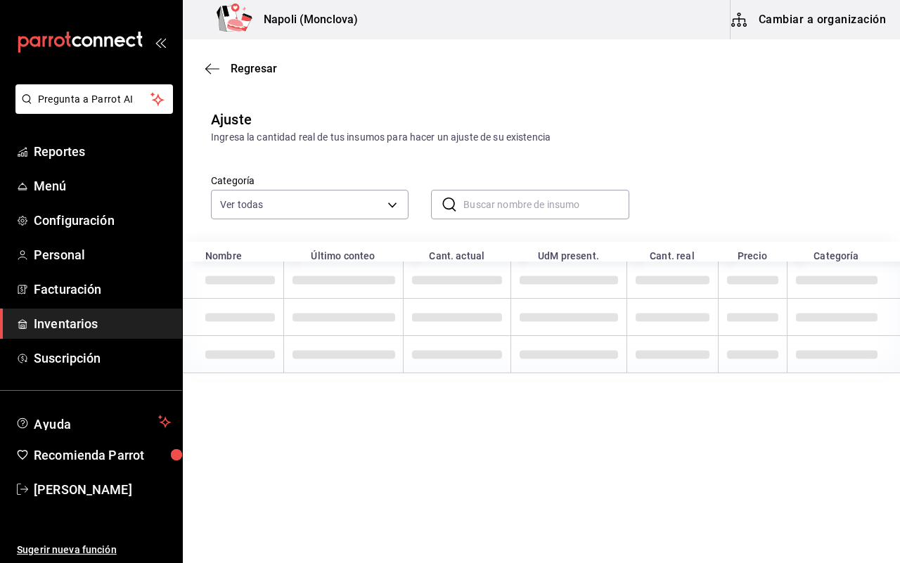
click at [480, 210] on input "text" at bounding box center [545, 205] width 165 height 28
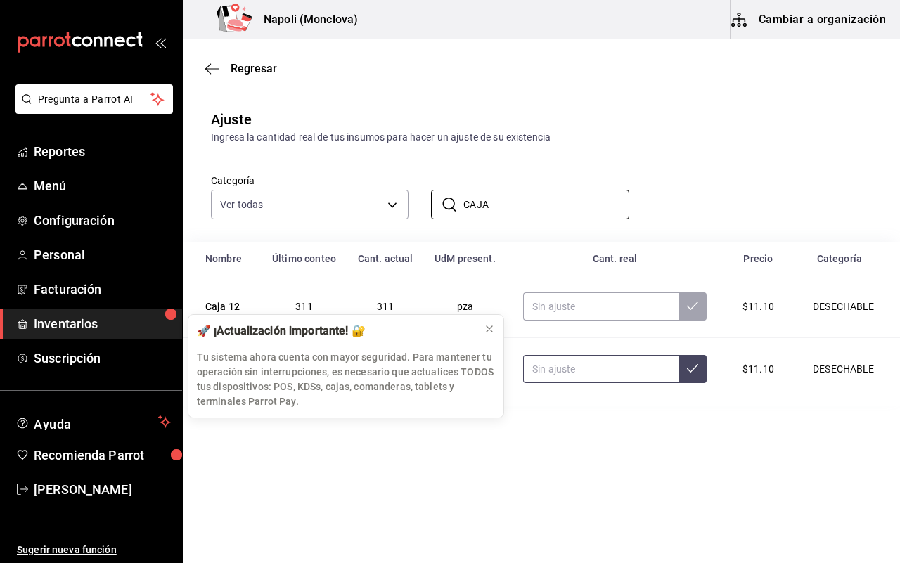
type input "CAJA"
click at [560, 374] on input "text" at bounding box center [600, 369] width 155 height 28
type input "149.00"
click at [492, 332] on icon at bounding box center [490, 329] width 6 height 6
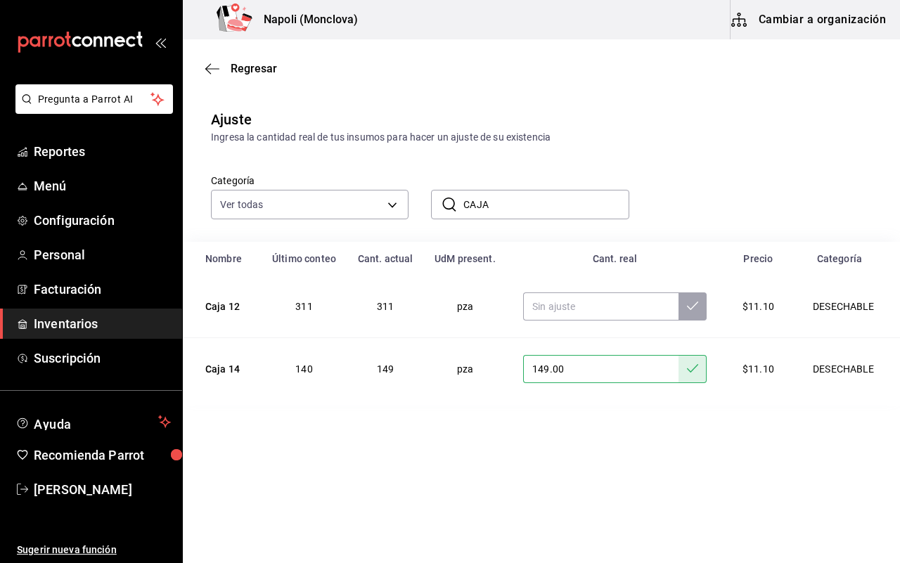
click at [525, 208] on input "CAJA" at bounding box center [545, 205] width 165 height 28
type input "C"
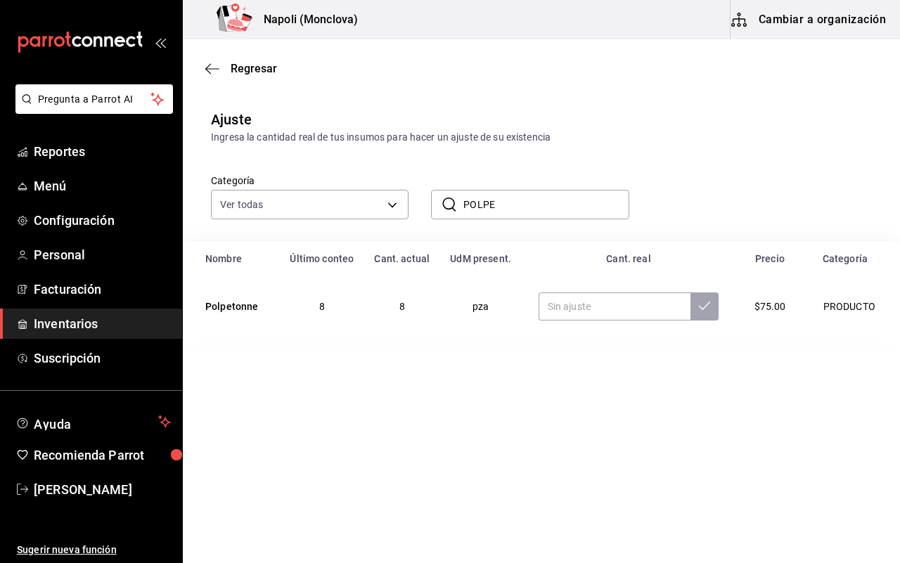
click at [584, 418] on main "Regresar Ajuste Ingresa la cantidad real de tus insumos para hacer un ajuste de…" at bounding box center [541, 261] width 717 height 444
click at [582, 309] on input "text" at bounding box center [615, 307] width 153 height 28
click at [530, 219] on div "​ POLPE ​" at bounding box center [530, 205] width 198 height 30
type input "P"
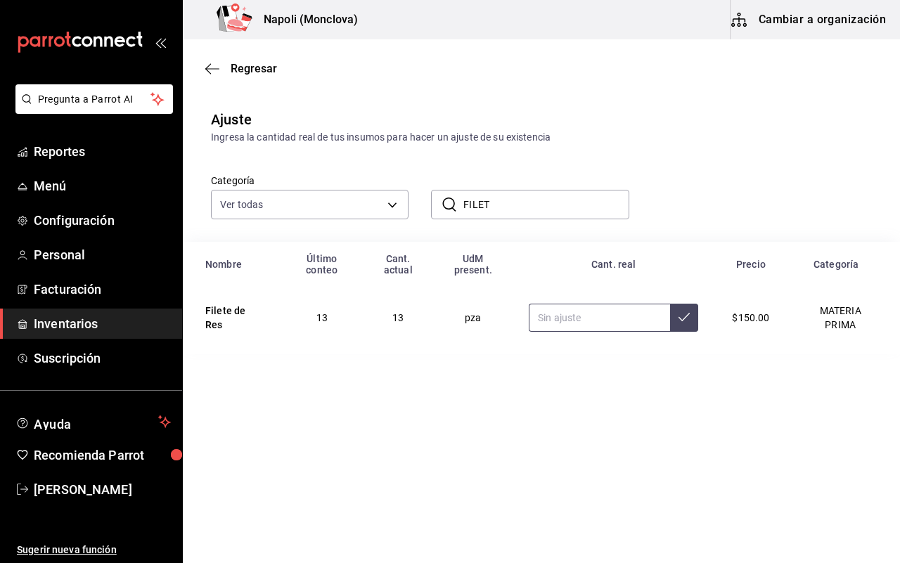
click at [539, 311] on input "text" at bounding box center [599, 318] width 141 height 28
click at [515, 212] on input "FILET" at bounding box center [545, 205] width 165 height 28
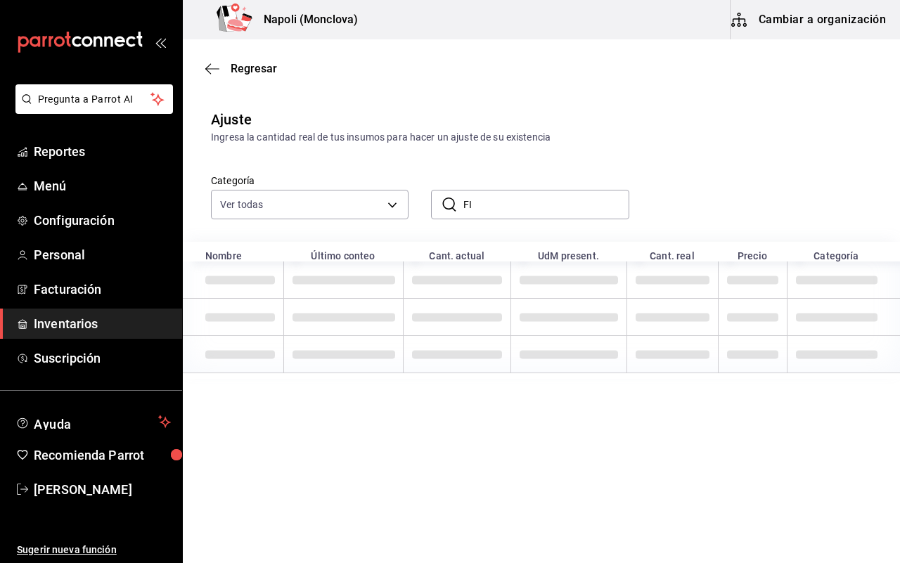
type input "F"
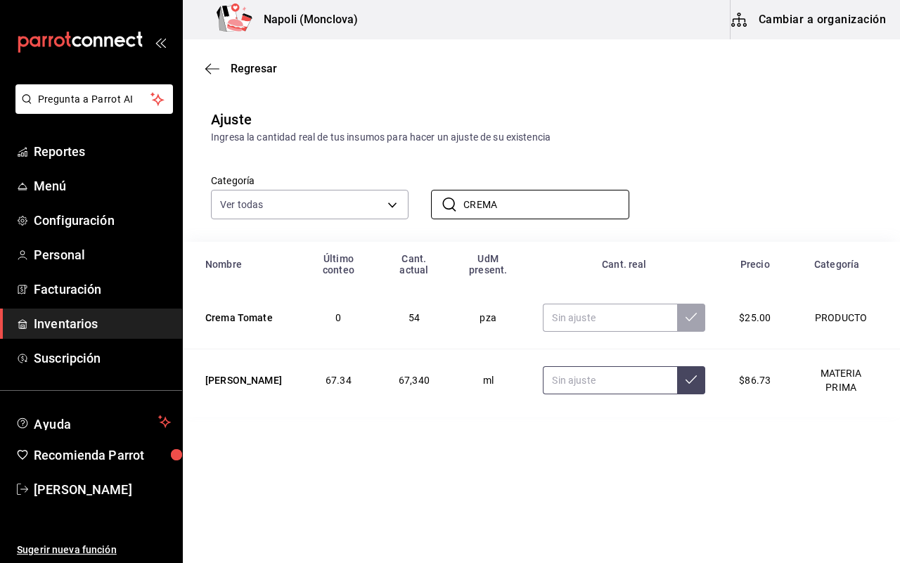
type input "CREMA"
click at [558, 375] on input "text" at bounding box center [610, 380] width 134 height 28
type input "67620.00"
click at [518, 205] on input "CREMA" at bounding box center [545, 205] width 165 height 28
type input "C"
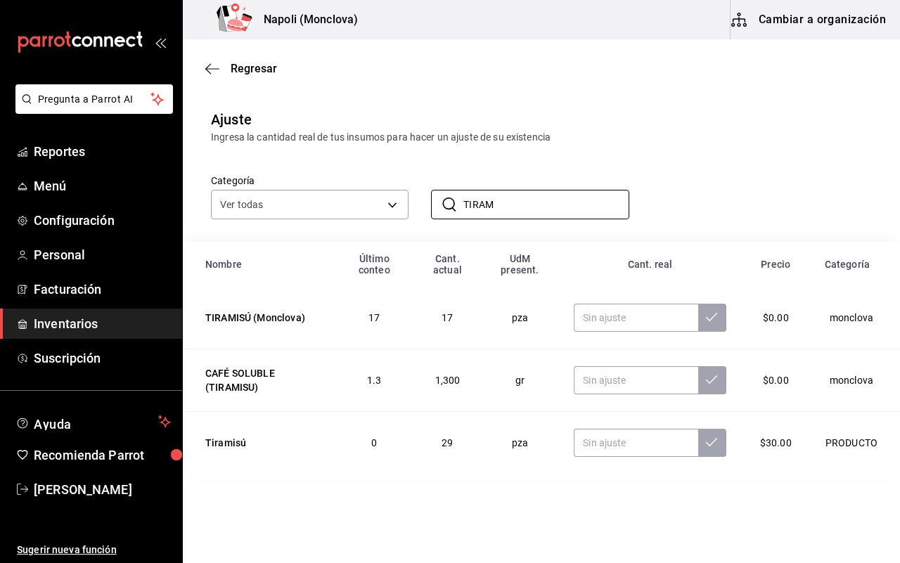
click at [494, 482] on main "Regresar Ajuste Ingresa la cantidad real de tus insumos para hacer un ajuste de…" at bounding box center [541, 261] width 717 height 444
click at [584, 445] on input "text" at bounding box center [636, 443] width 124 height 28
click at [525, 197] on input "TIRAM" at bounding box center [545, 205] width 165 height 28
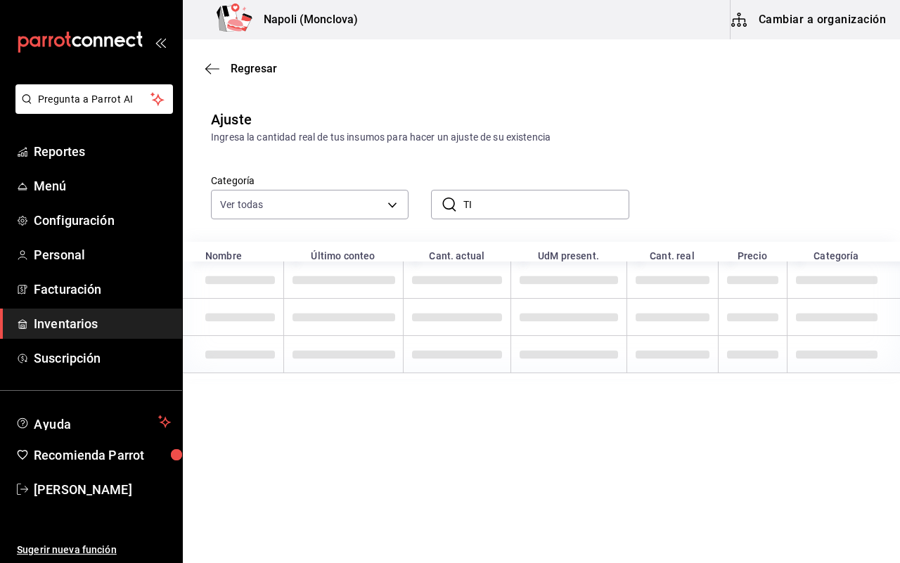
type input "T"
type input "P"
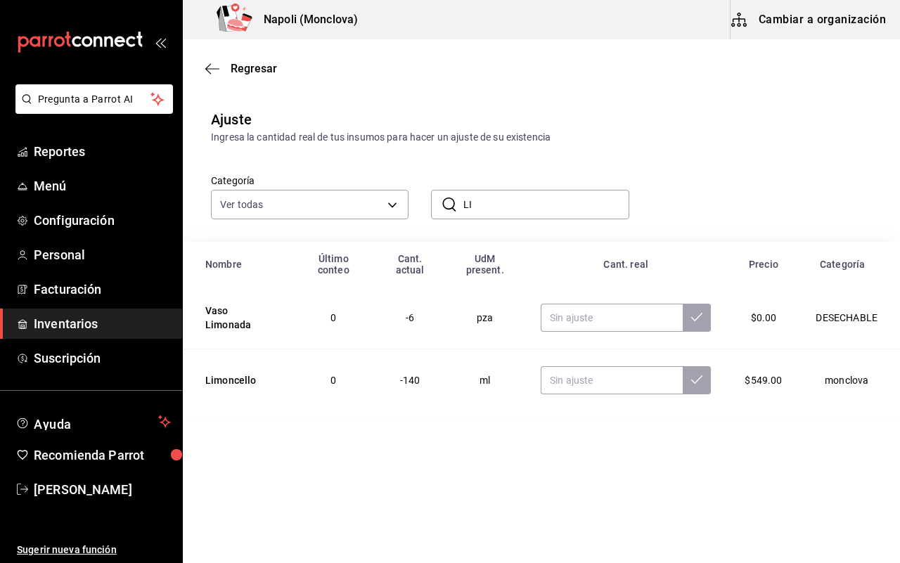
type input "L"
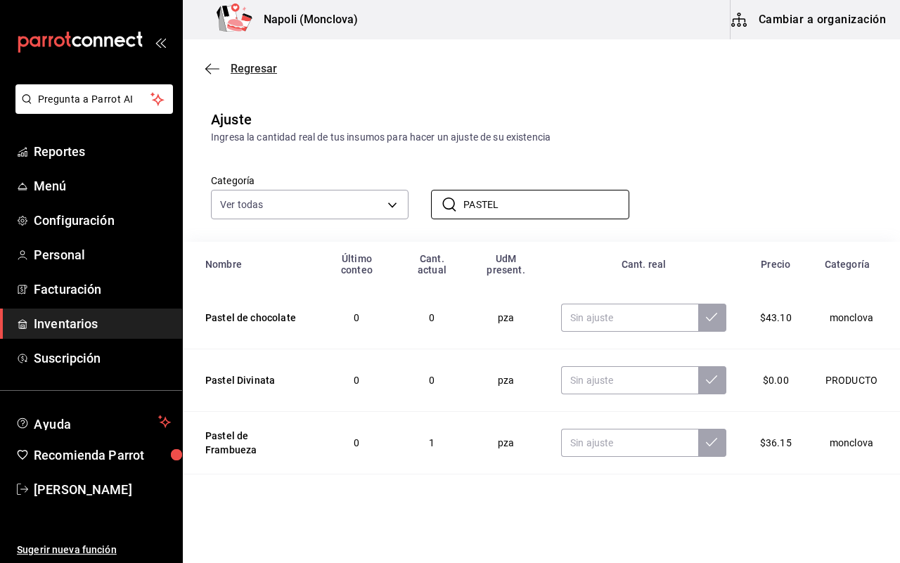
type input "PASTEL"
click at [239, 65] on span "Regresar" at bounding box center [254, 68] width 46 height 13
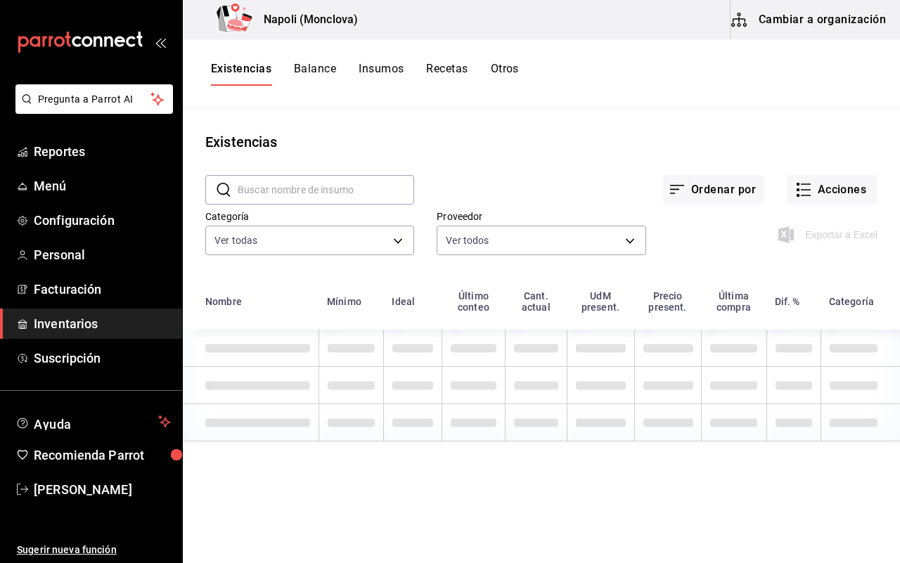
click at [272, 180] on input "text" at bounding box center [326, 190] width 177 height 28
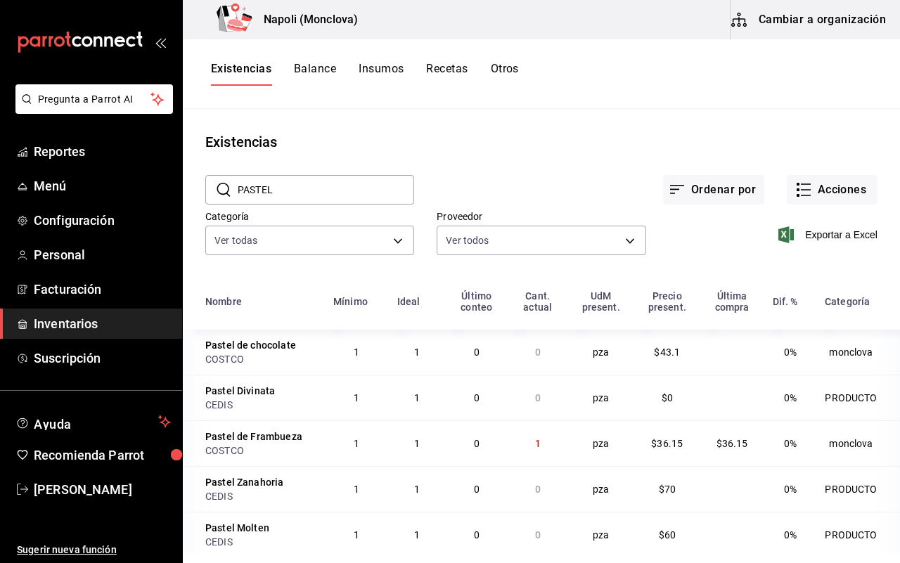
click at [289, 191] on input "PASTEL" at bounding box center [326, 190] width 177 height 28
type input "P"
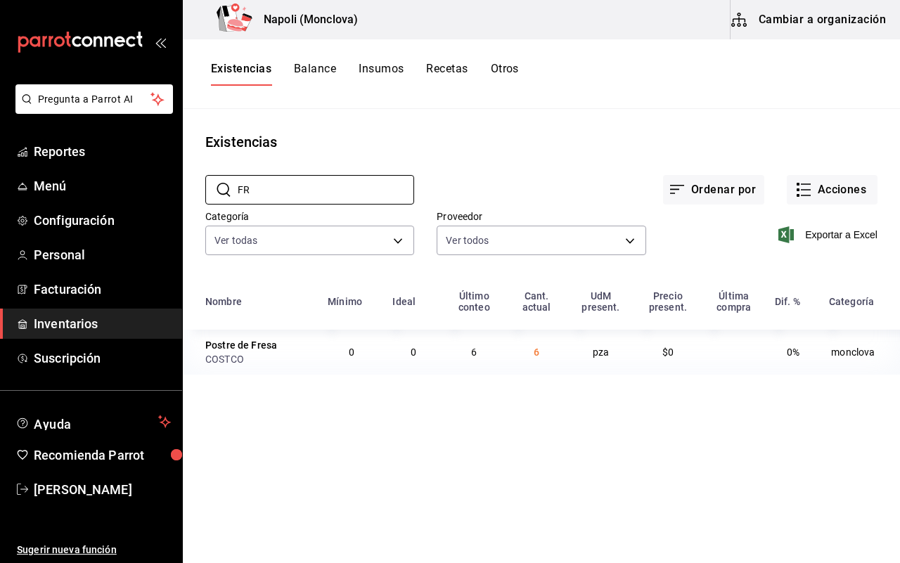
type input "F"
type input "POSTRE"
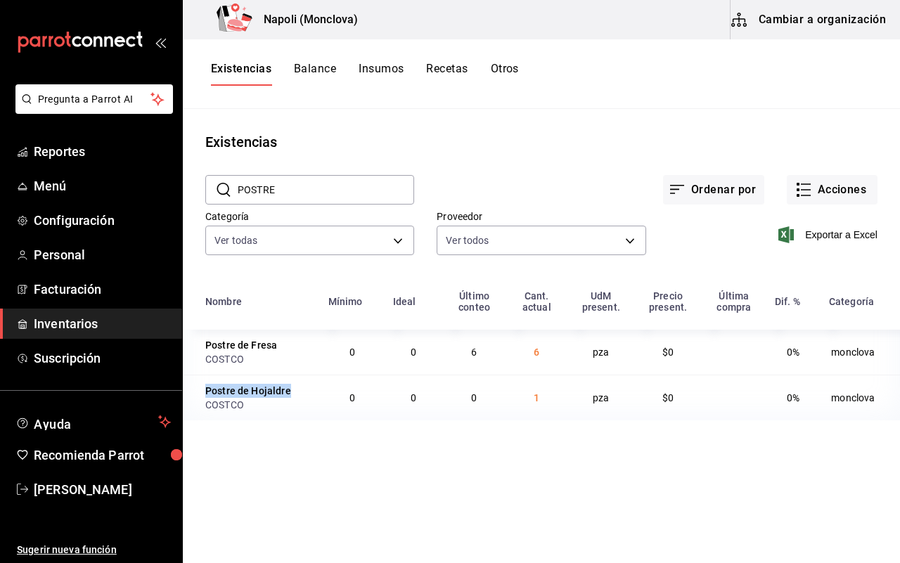
drag, startPoint x: 202, startPoint y: 388, endPoint x: 288, endPoint y: 395, distance: 86.8
click at [288, 395] on td "Postre de Hojaldre COSTCO" at bounding box center [251, 398] width 137 height 46
copy div "Postre de Hojaldre"
click at [826, 193] on button "Acciones" at bounding box center [832, 190] width 91 height 30
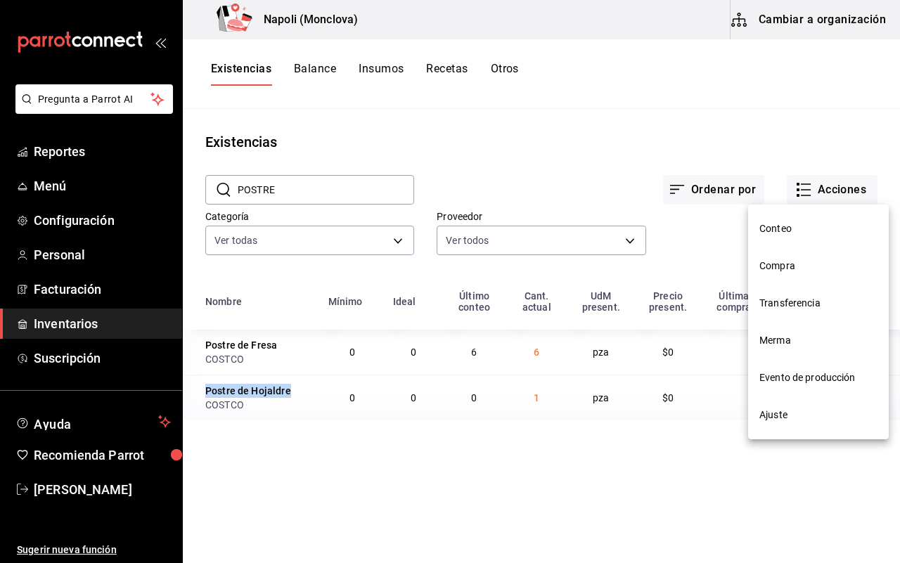
click at [800, 415] on span "Ajuste" at bounding box center [818, 415] width 118 height 15
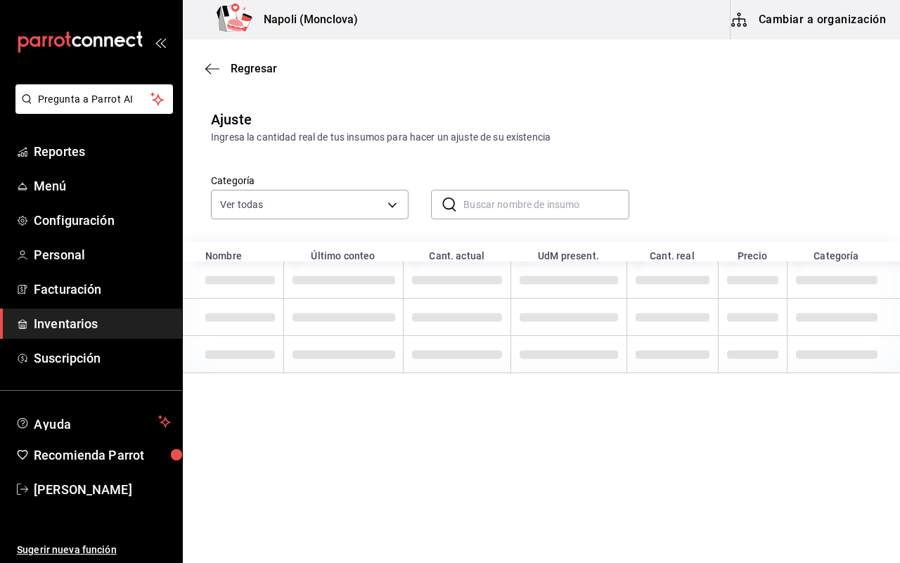
click at [476, 212] on input "text" at bounding box center [545, 205] width 165 height 28
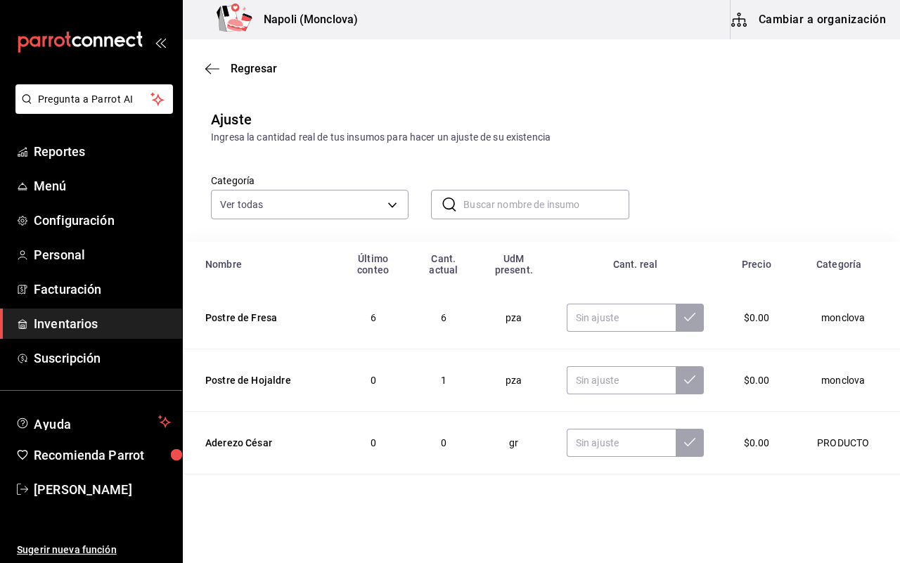
paste input "Postre de Hojaldre"
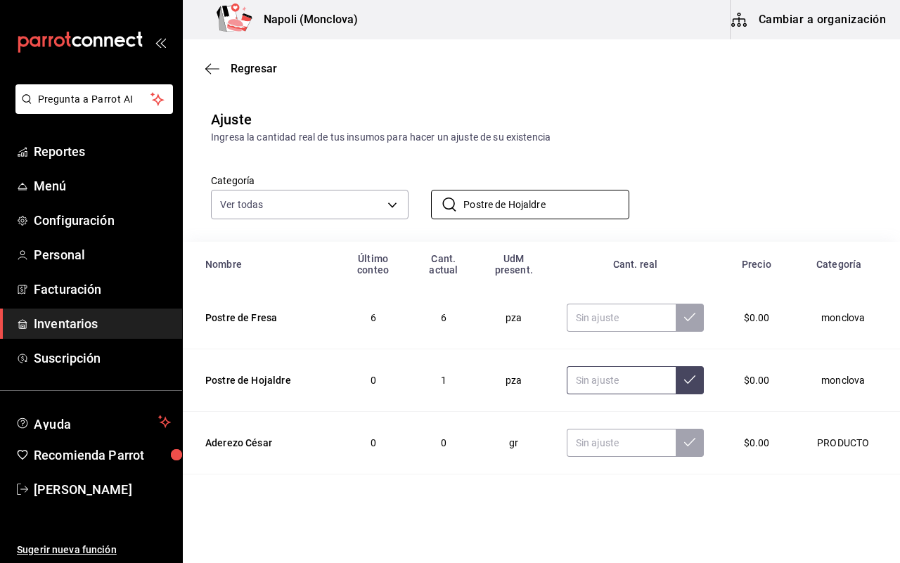
type input "Postre de Hojaldre"
click at [567, 380] on input "text" at bounding box center [622, 380] width 110 height 28
type input "9.00"
click at [544, 200] on input "Postre de Hojaldre" at bounding box center [545, 205] width 165 height 28
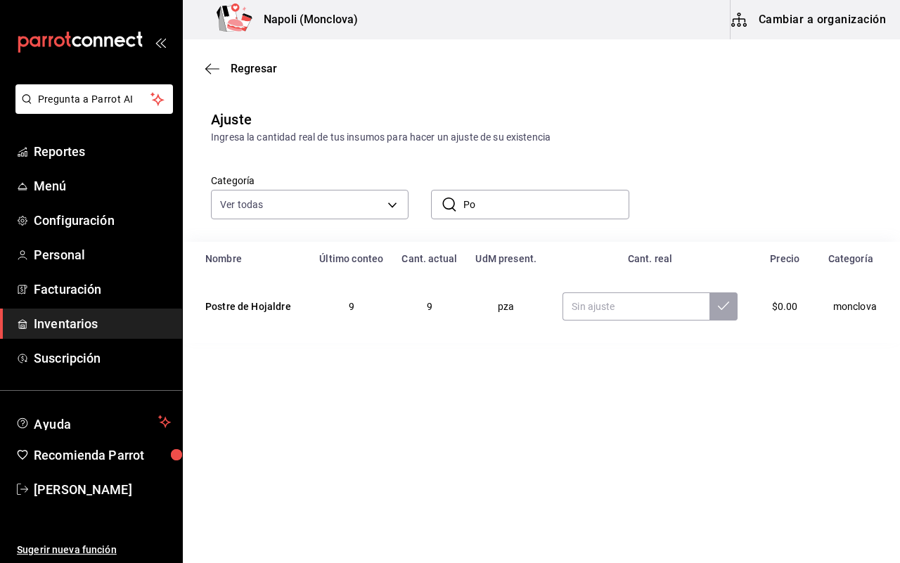
type input "P"
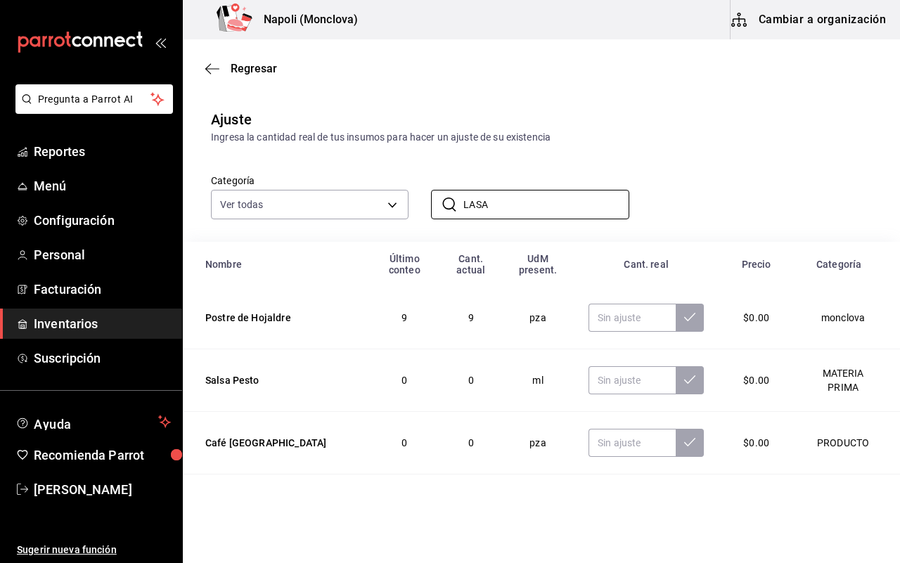
type input "lasagna"
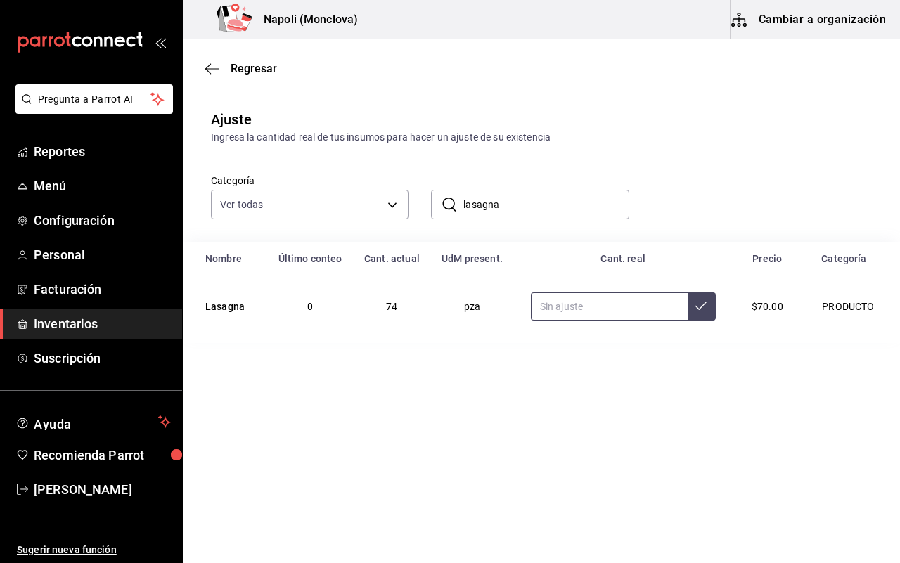
click at [550, 308] on input "text" at bounding box center [609, 307] width 157 height 28
type input "71.00"
click at [511, 212] on input "lasagna" at bounding box center [545, 205] width 165 height 28
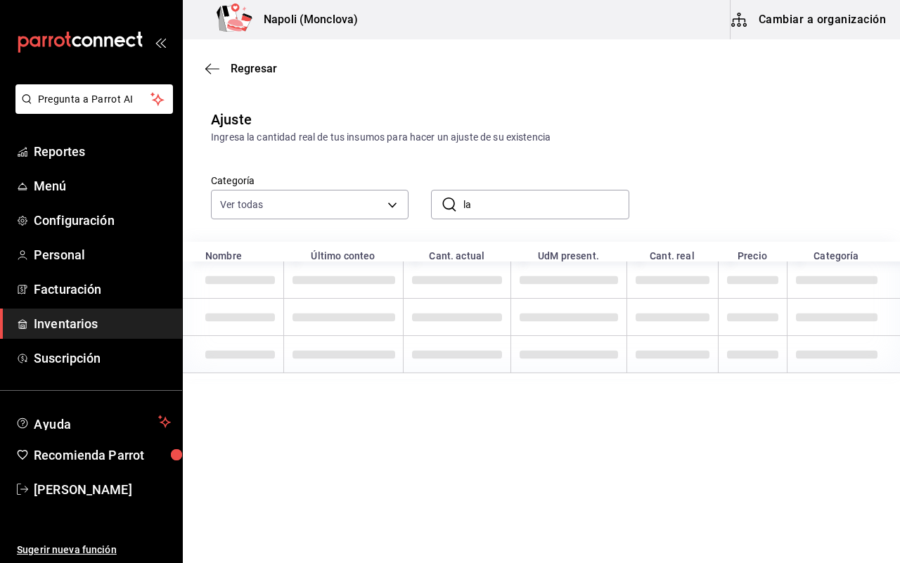
type input "l"
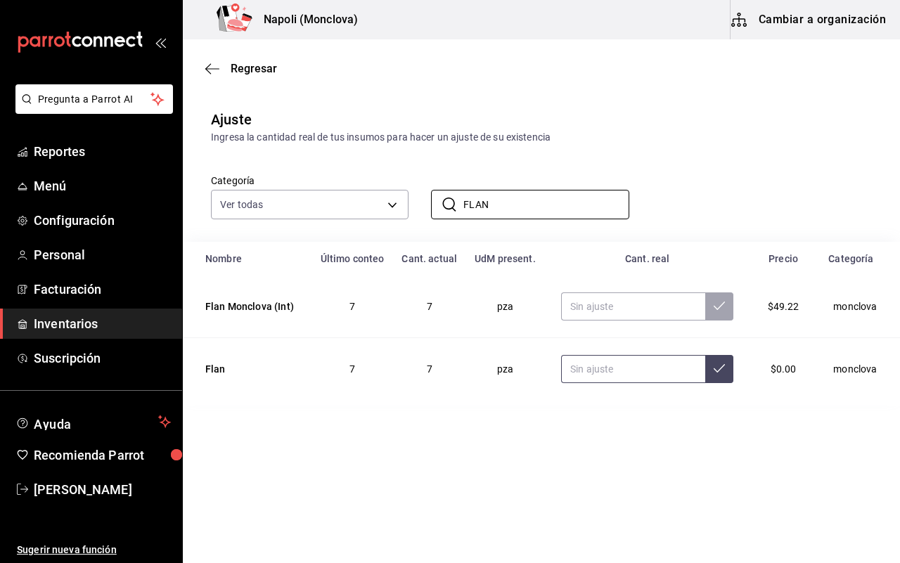
click at [563, 368] on input "text" at bounding box center [633, 369] width 144 height 28
click at [511, 205] on input "FLAN" at bounding box center [545, 205] width 165 height 28
type input "F"
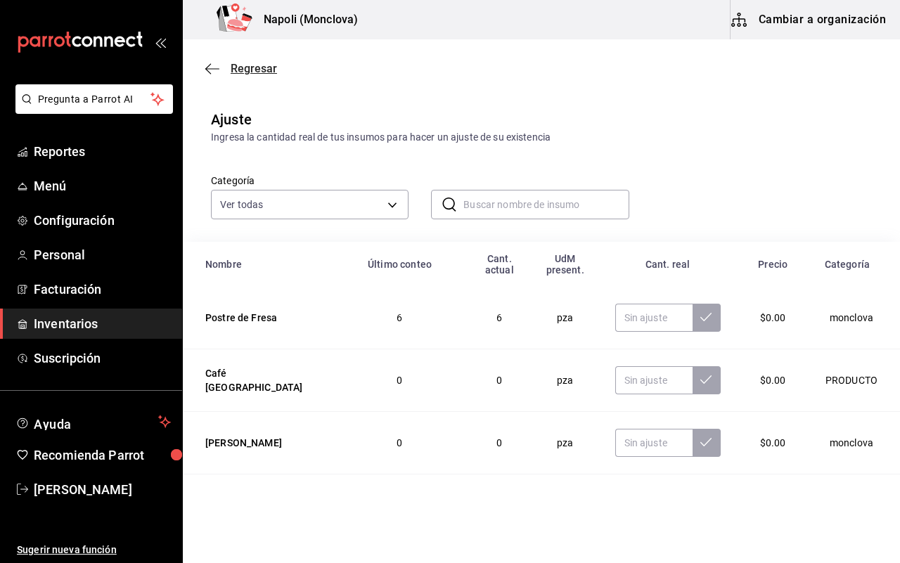
click at [262, 68] on span "Regresar" at bounding box center [254, 68] width 46 height 13
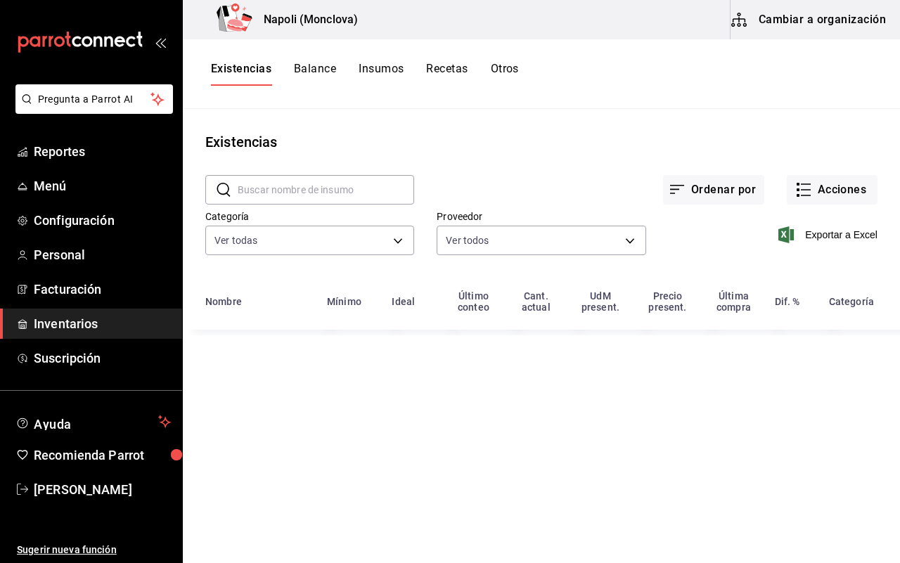
click at [264, 198] on input "text" at bounding box center [326, 190] width 177 height 28
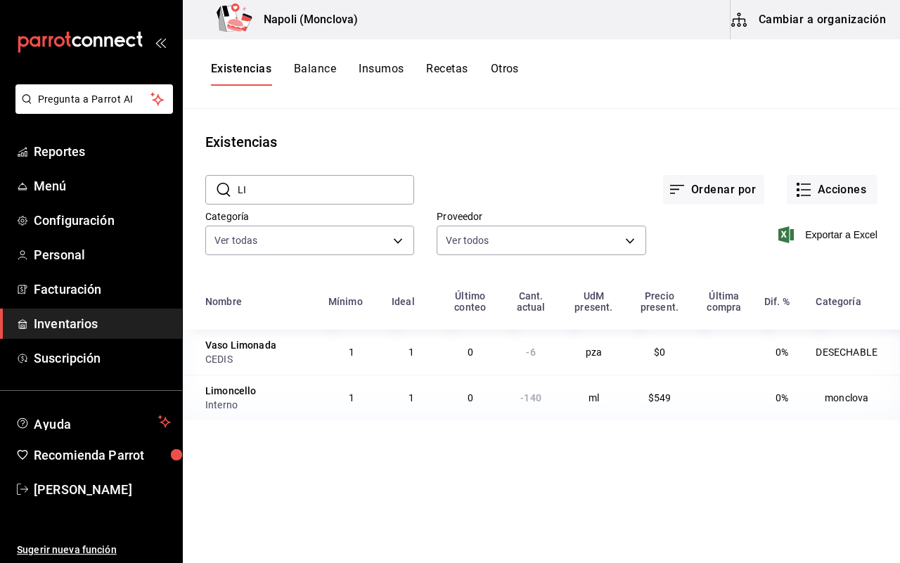
type input "L"
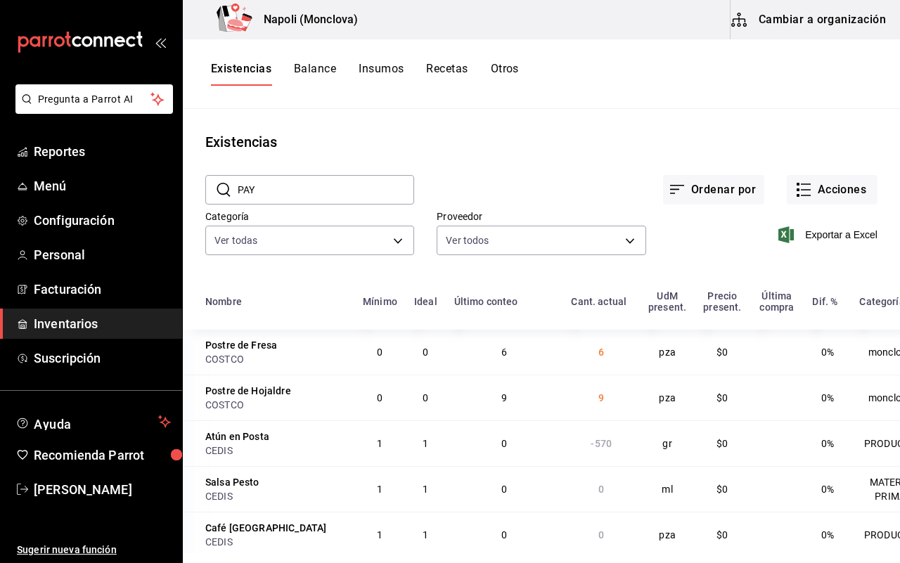
click at [279, 192] on input "PAY" at bounding box center [326, 190] width 177 height 28
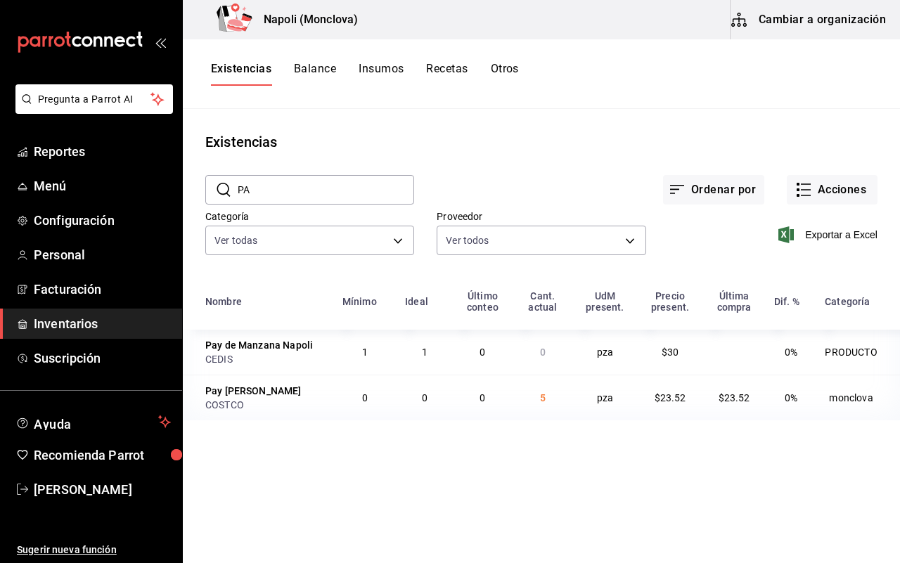
type input "P"
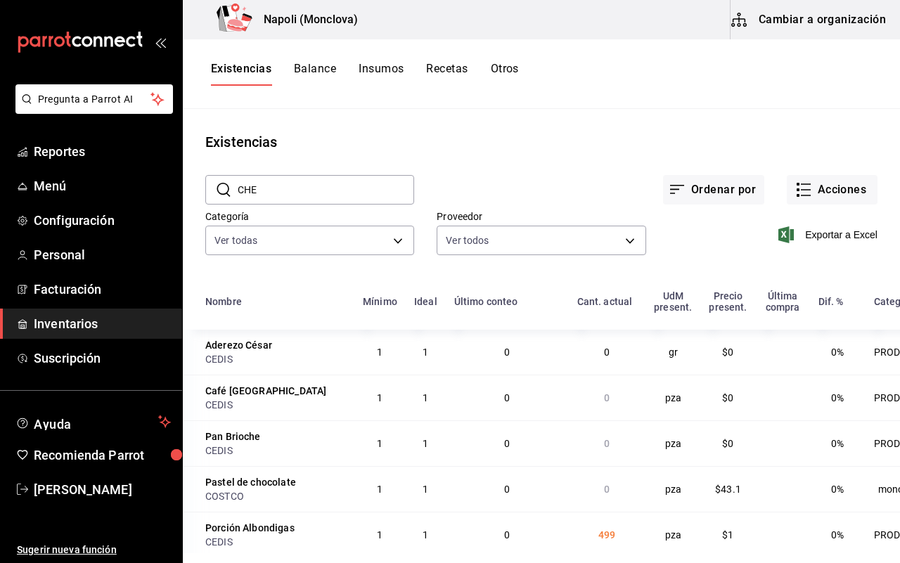
type input "cheesecake"
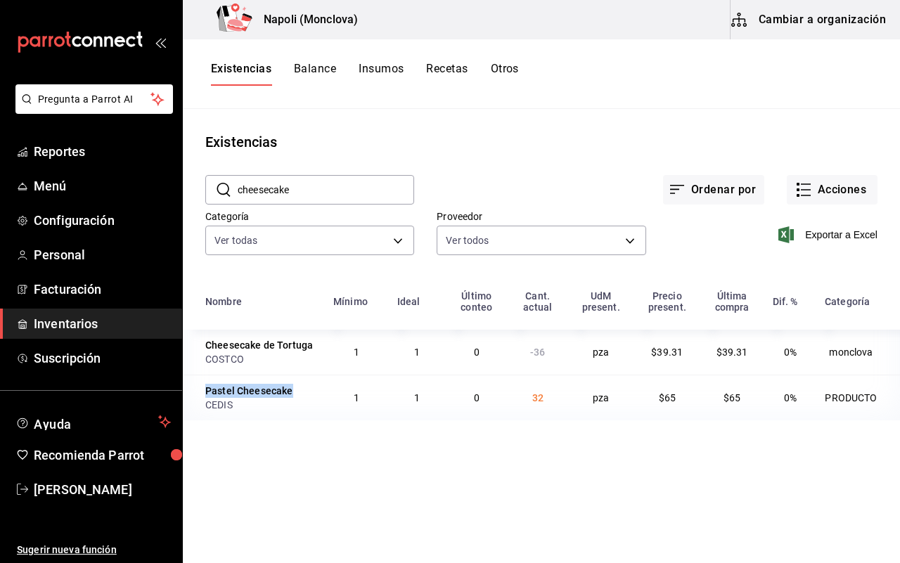
drag, startPoint x: 202, startPoint y: 392, endPoint x: 289, endPoint y: 388, distance: 87.3
click at [289, 388] on td "Pastel Cheesecake CEDIS" at bounding box center [254, 398] width 142 height 46
copy div "Pastel Cheesecake"
click at [816, 183] on button "Acciones" at bounding box center [832, 190] width 91 height 30
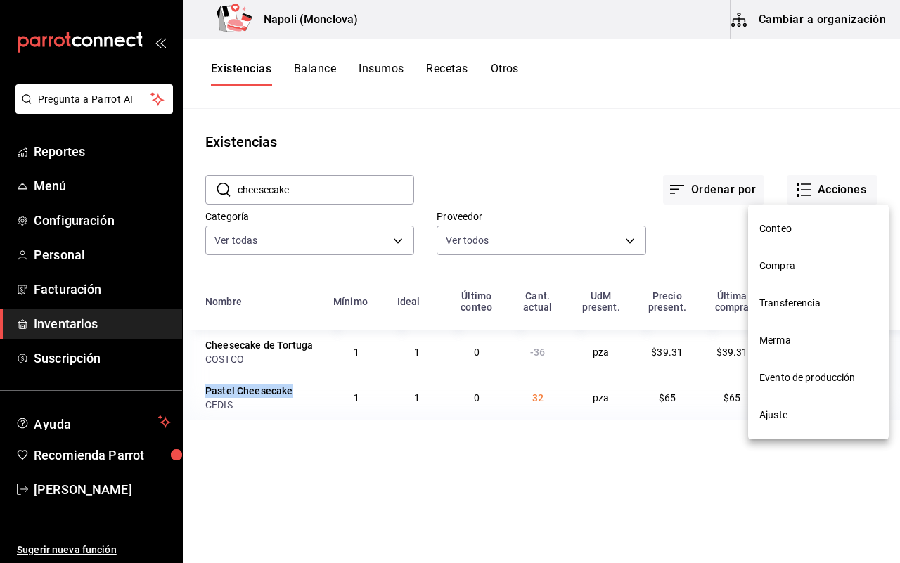
click at [805, 416] on span "Ajuste" at bounding box center [818, 415] width 118 height 15
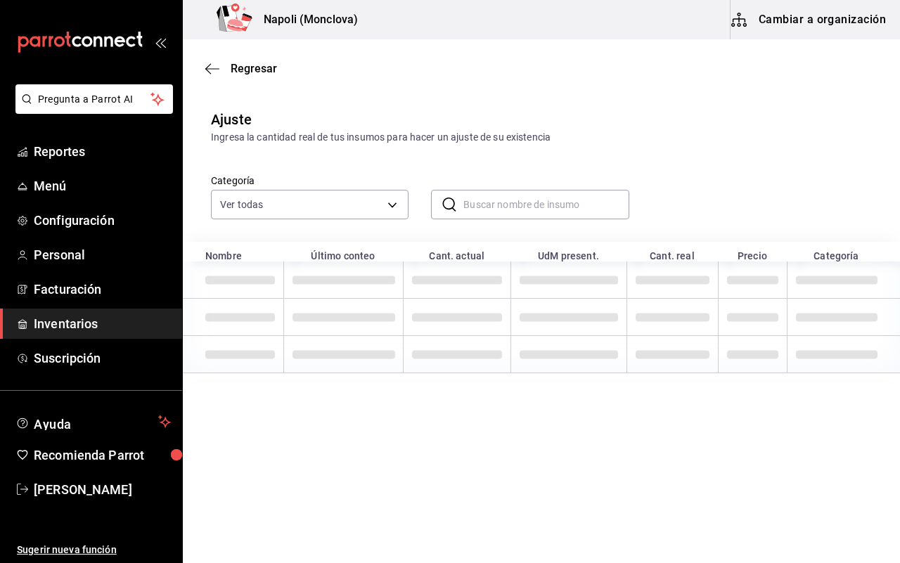
click at [473, 198] on input "text" at bounding box center [545, 205] width 165 height 28
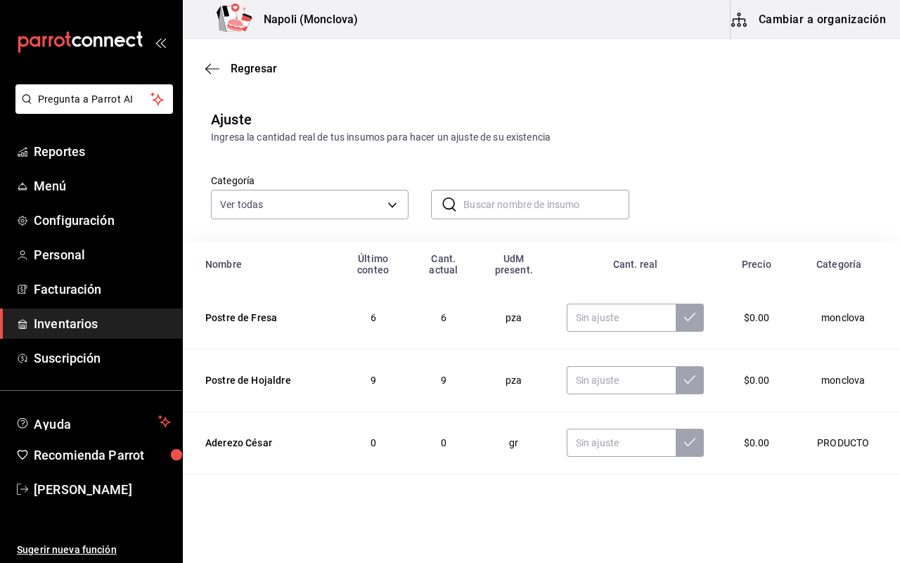
paste input "Pastel Cheesecake"
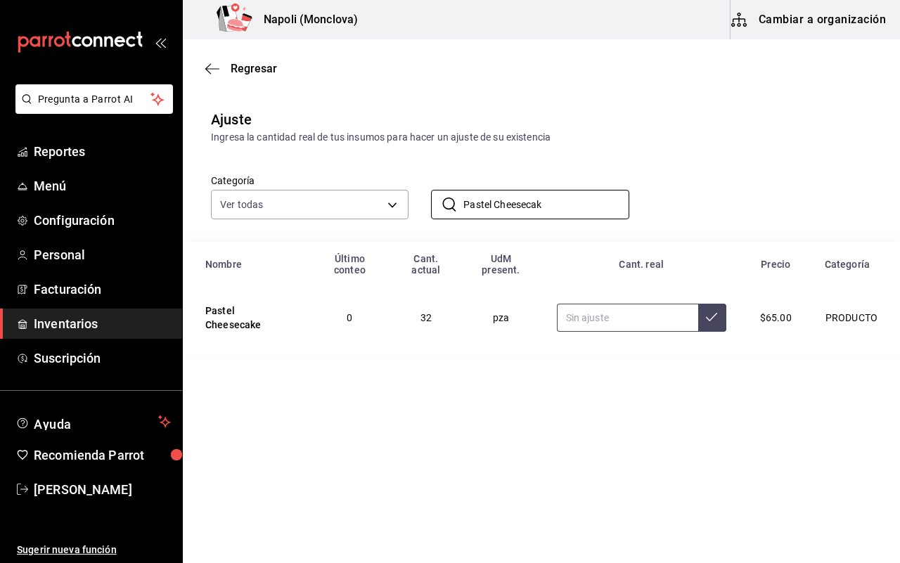
type input "Pastel Cheesecak"
click at [565, 304] on input "text" at bounding box center [627, 318] width 141 height 28
type input "0.00"
click at [236, 63] on span "Regresar" at bounding box center [254, 68] width 46 height 13
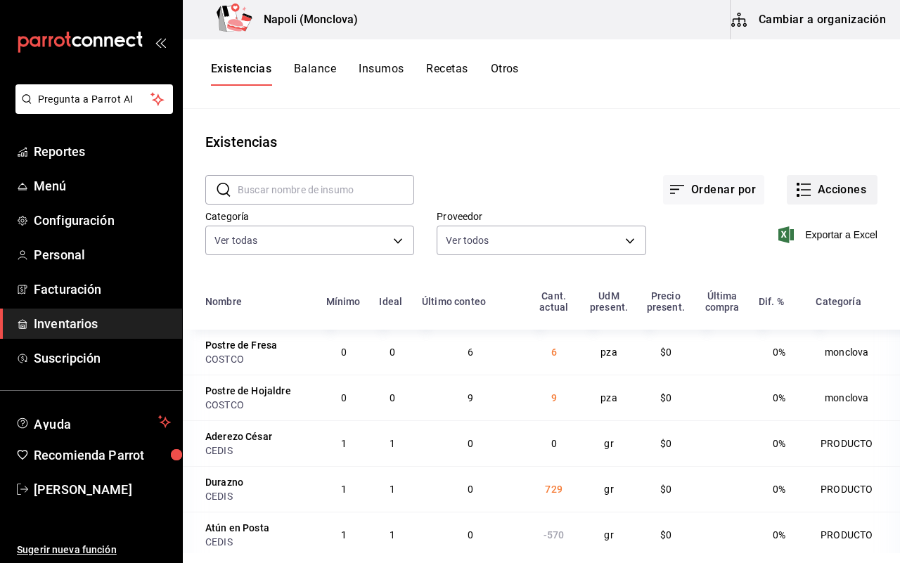
click at [795, 197] on icon "button" at bounding box center [803, 189] width 17 height 17
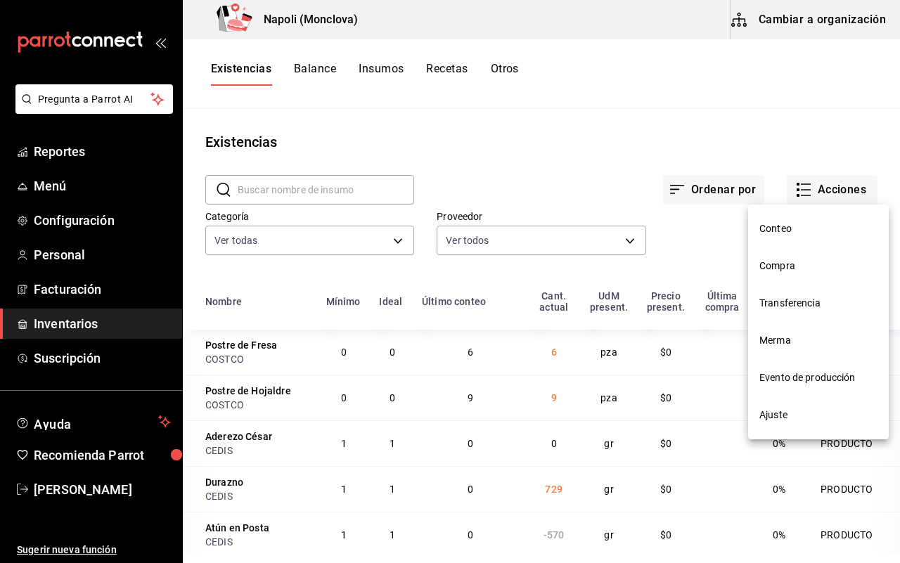
click at [807, 417] on span "Ajuste" at bounding box center [818, 415] width 118 height 15
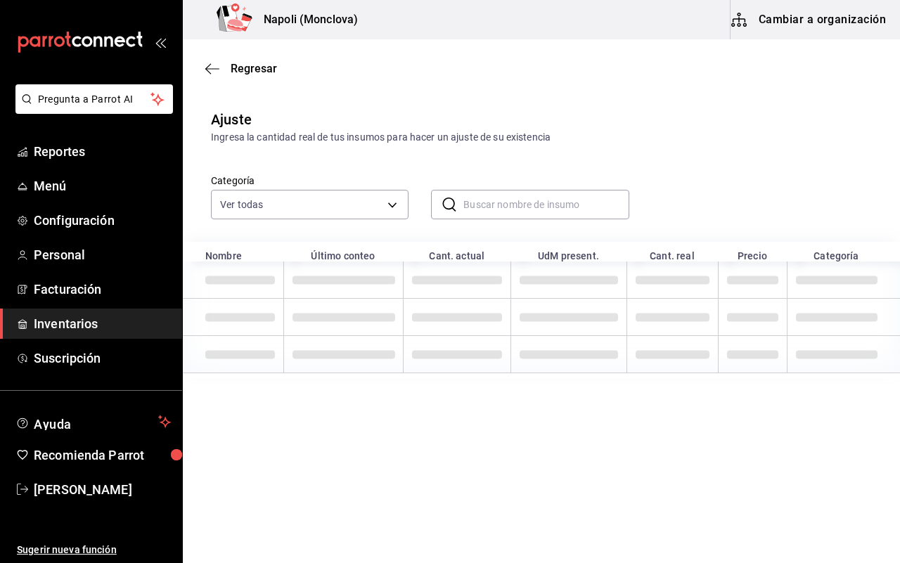
click at [477, 204] on input "text" at bounding box center [545, 205] width 165 height 28
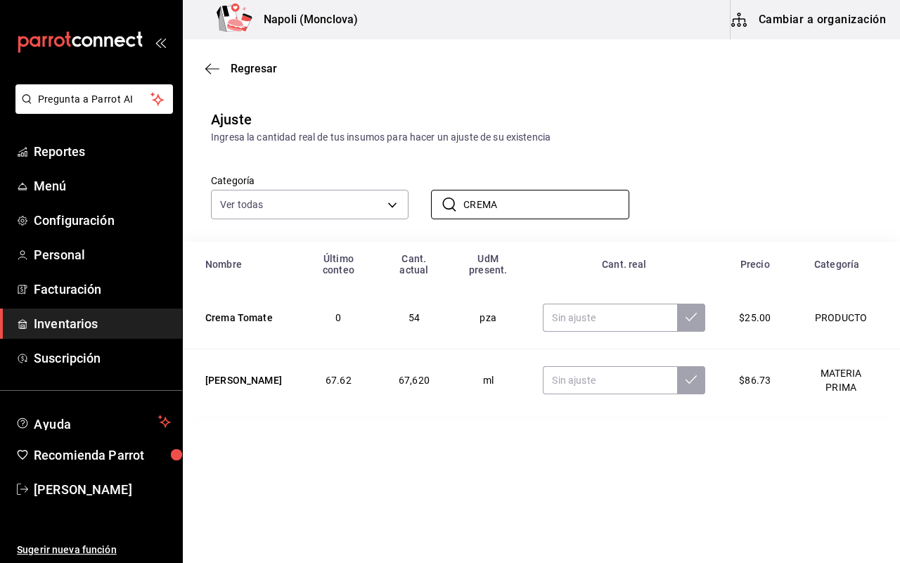
type input "CREMA"
click at [503, 399] on td "ml" at bounding box center [488, 380] width 77 height 63
click at [571, 311] on input "text" at bounding box center [610, 318] width 134 height 28
type input "53.00"
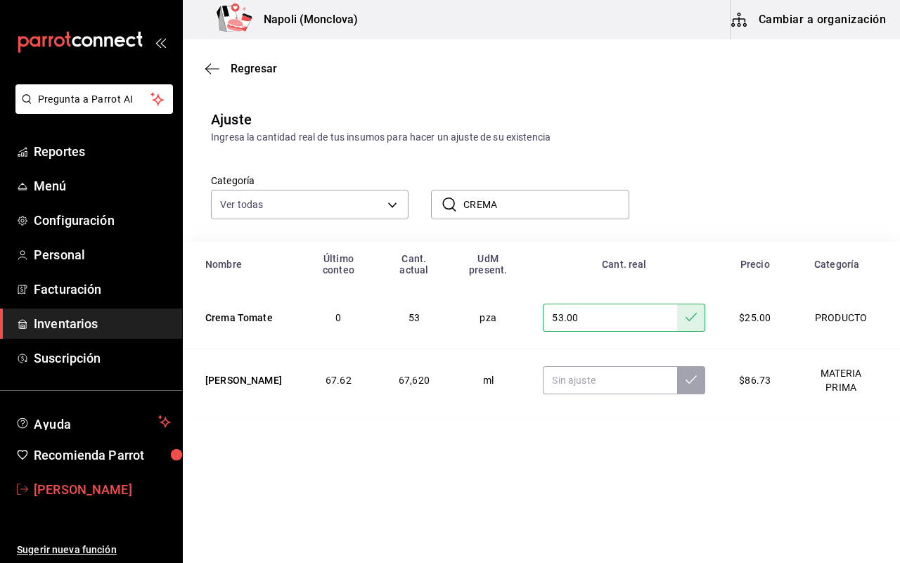
click at [79, 475] on link "[PERSON_NAME]" at bounding box center [91, 490] width 182 height 30
